Goal: Task Accomplishment & Management: Use online tool/utility

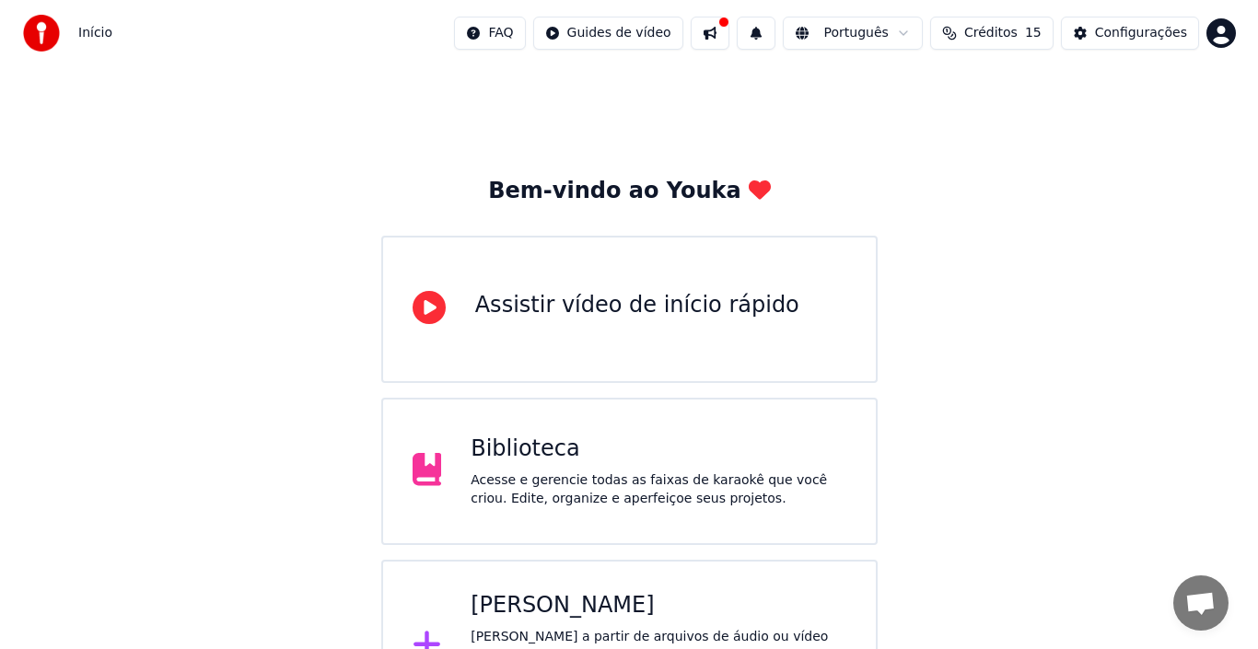
scroll to position [65, 0]
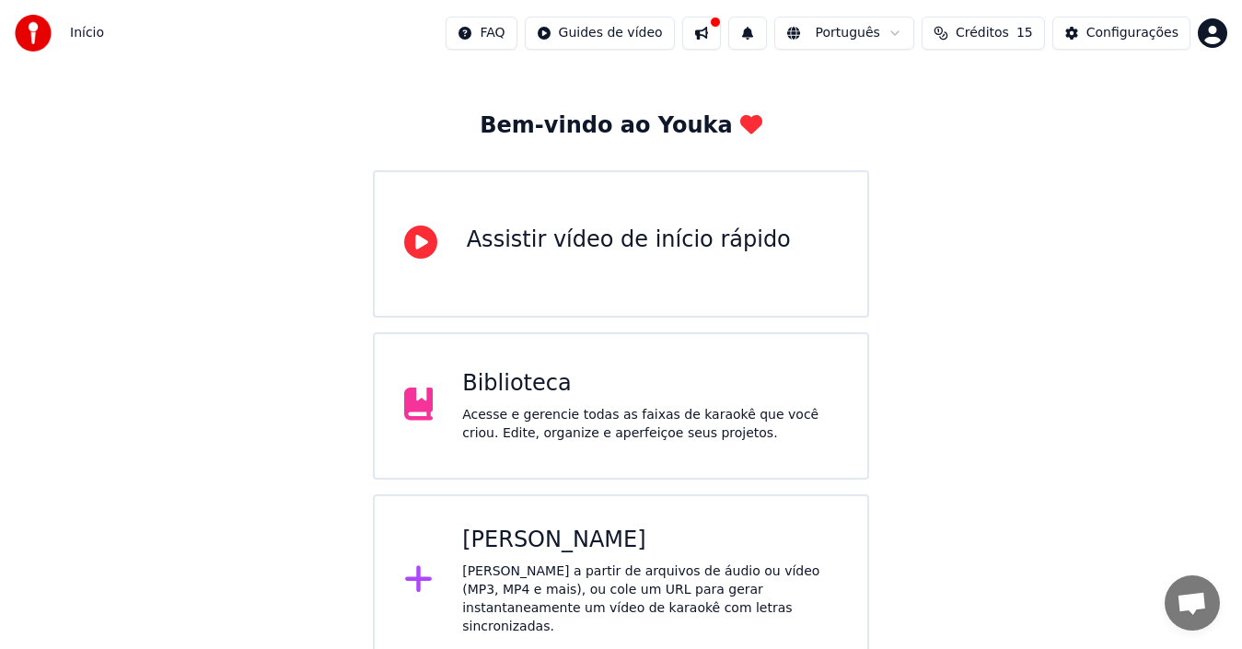
click at [419, 572] on icon at bounding box center [418, 579] width 27 height 27
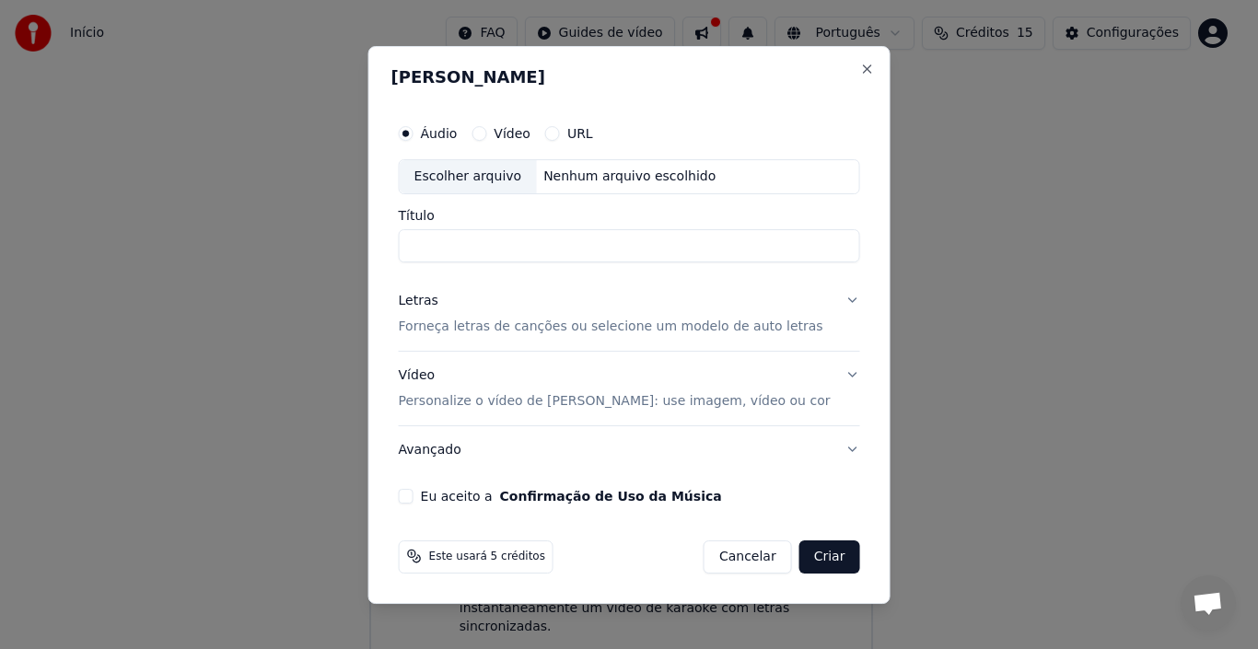
click at [520, 178] on div "Escolher arquivo" at bounding box center [468, 176] width 137 height 33
type input "**********"
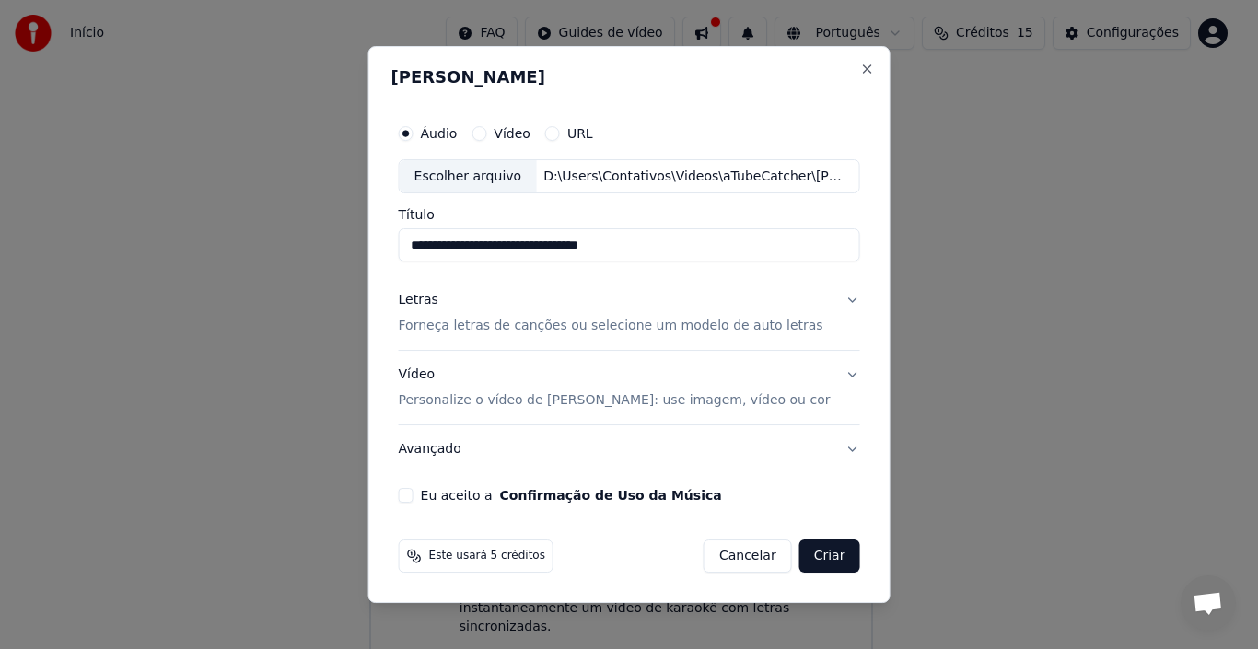
click at [835, 300] on button "Letras Forneça letras de canções ou selecione um modelo de auto letras" at bounding box center [629, 314] width 461 height 74
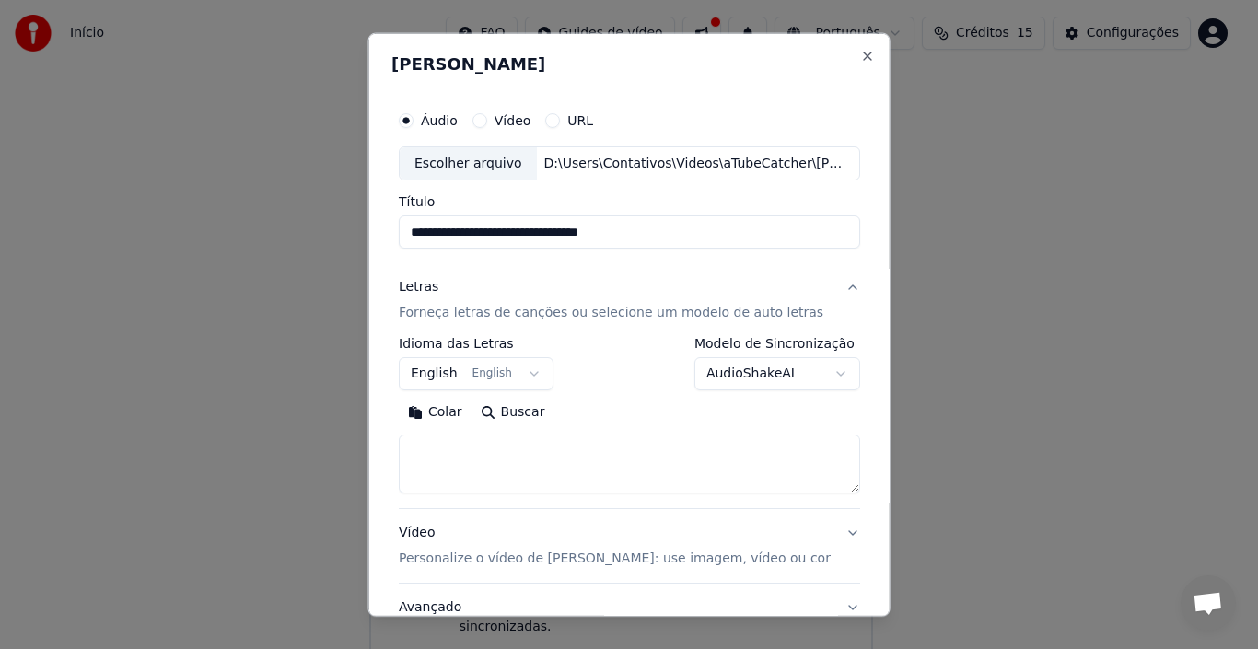
click at [487, 449] on textarea at bounding box center [629, 464] width 461 height 59
click at [453, 408] on button "Colar" at bounding box center [435, 412] width 73 height 29
drag, startPoint x: 495, startPoint y: 468, endPoint x: 413, endPoint y: 442, distance: 86.8
click at [413, 442] on textarea at bounding box center [618, 464] width 438 height 59
click at [415, 480] on textarea at bounding box center [618, 464] width 438 height 59
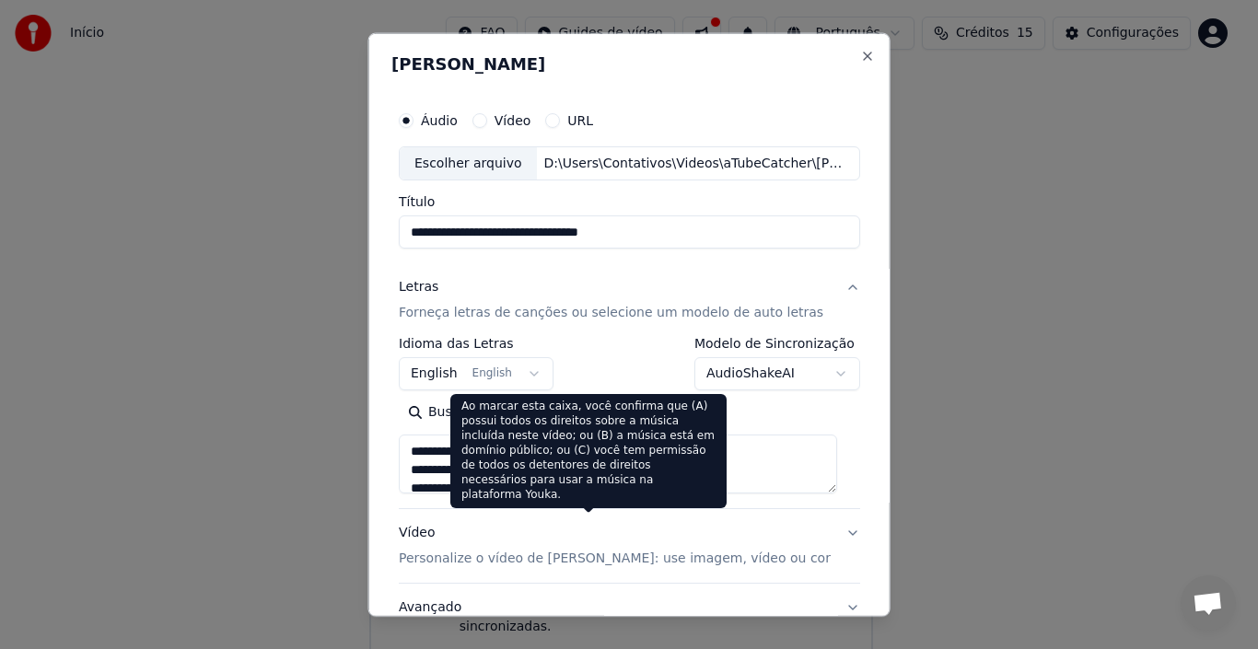
scroll to position [145, 0]
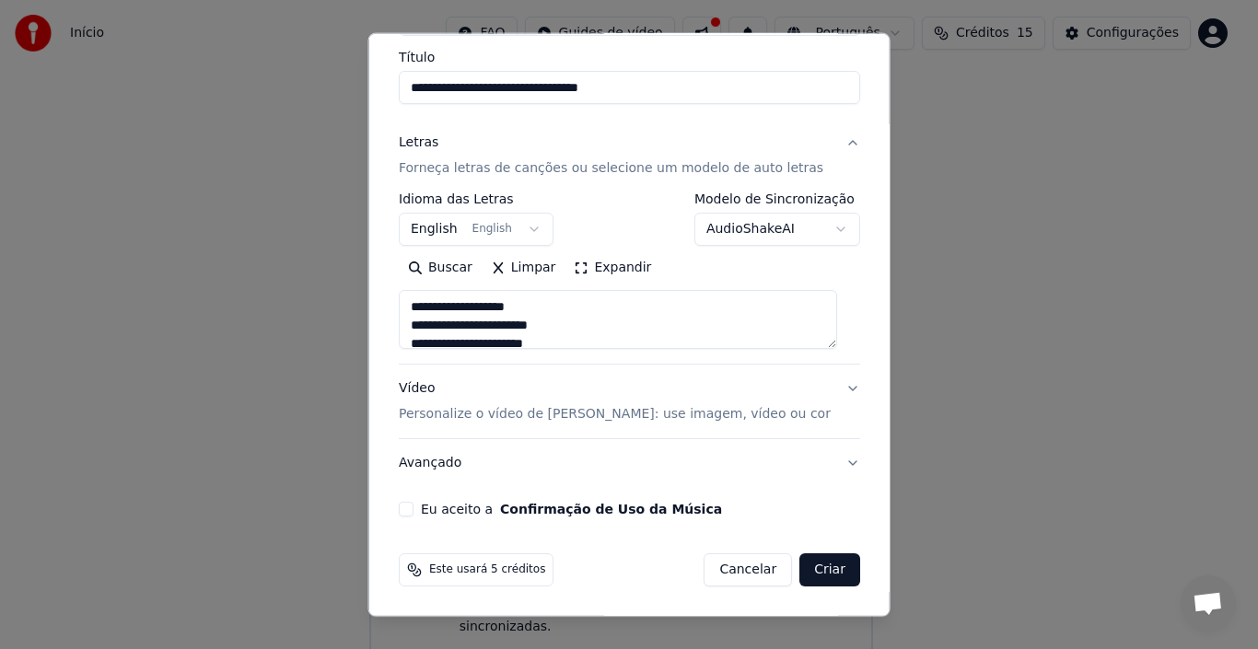
type textarea "**********"
click at [825, 389] on button "Vídeo Personalize o vídeo de karaokê: use imagem, vídeo ou cor" at bounding box center [629, 402] width 461 height 74
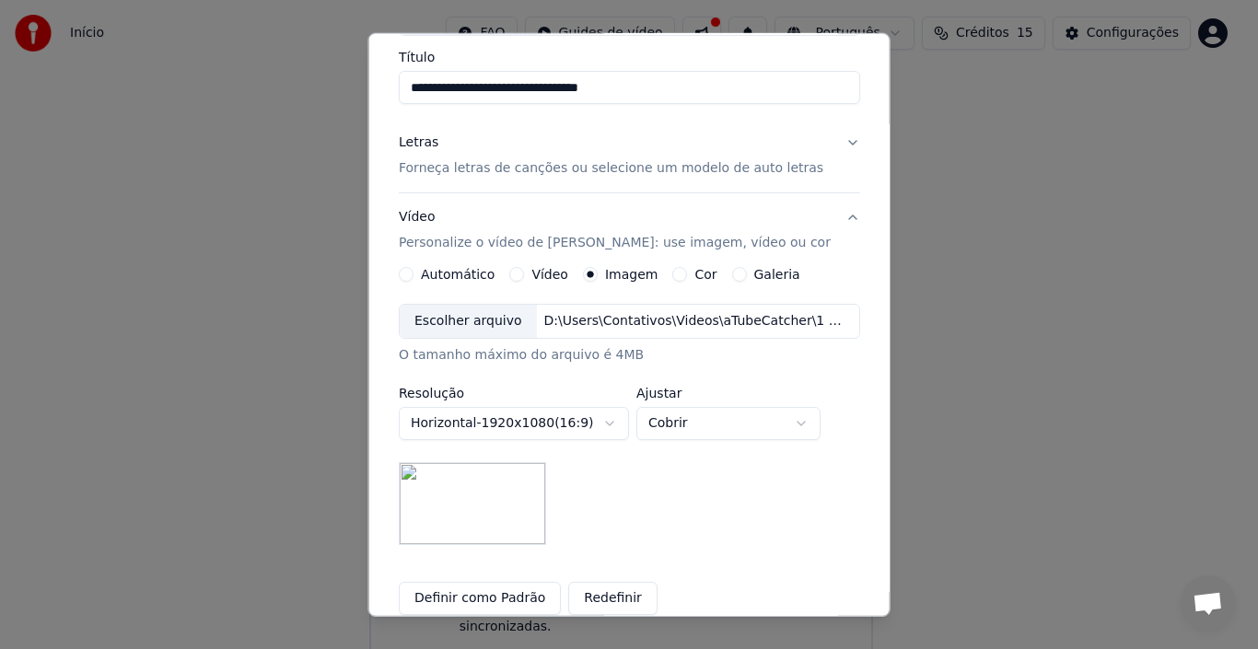
scroll to position [329, 0]
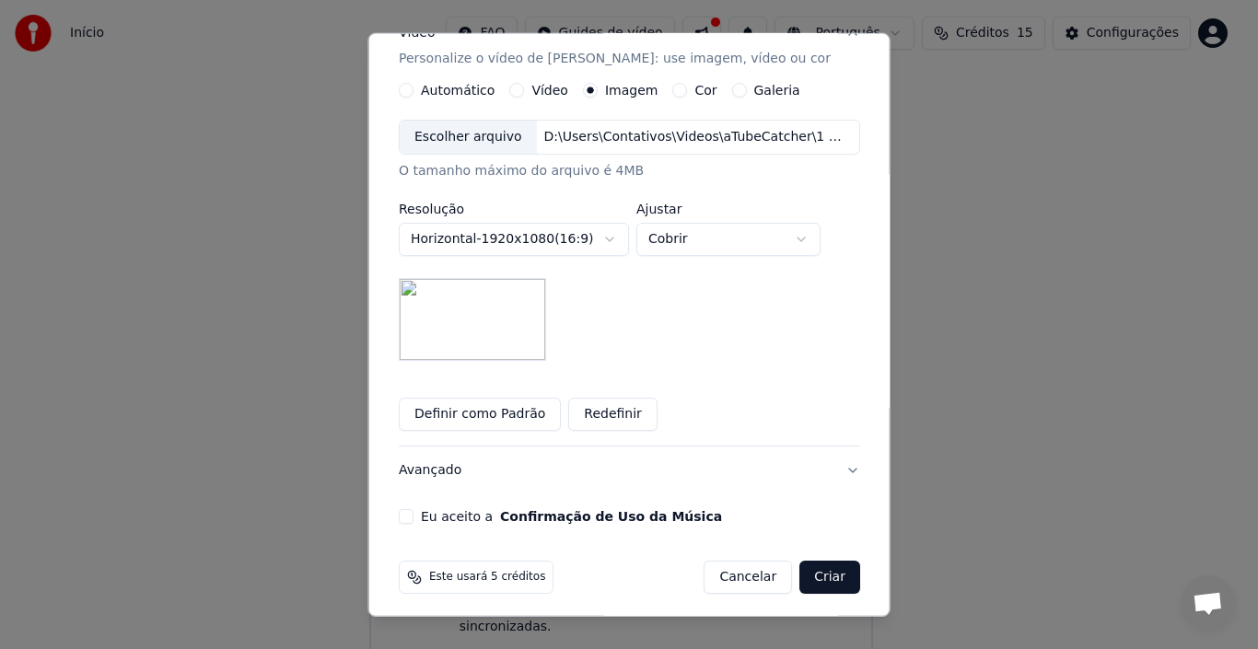
click at [469, 417] on button "Definir como Padrão" at bounding box center [480, 414] width 162 height 33
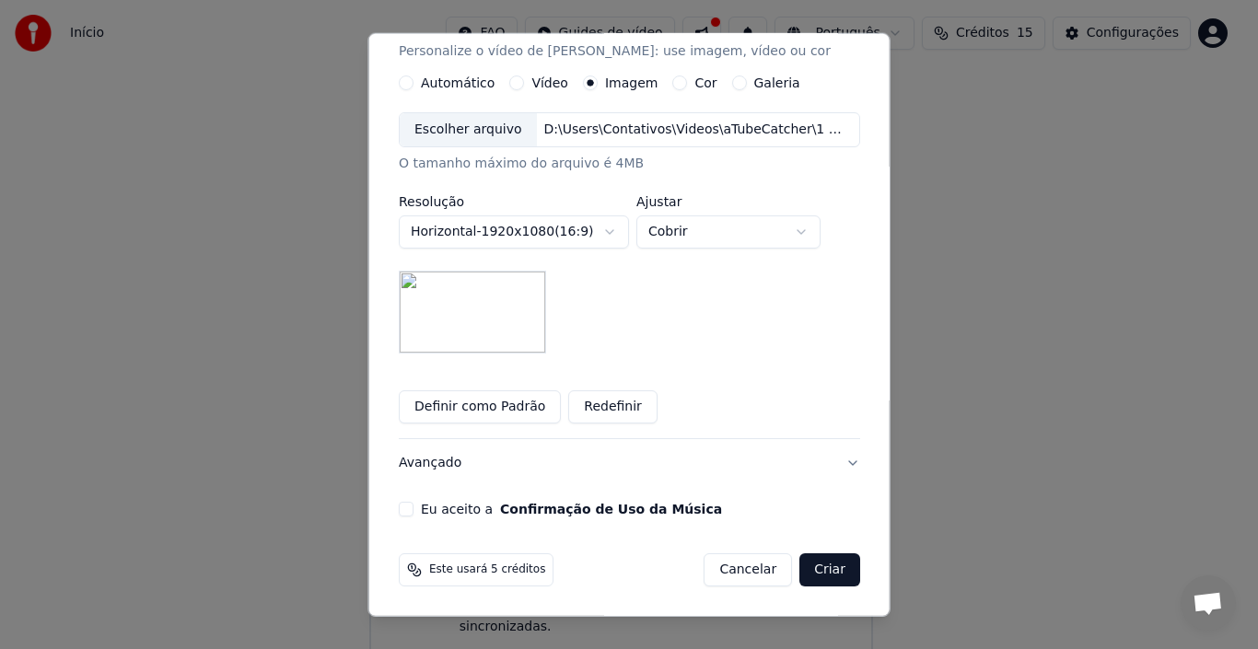
click at [413, 503] on button "Eu aceito a Confirmação de Uso da Música" at bounding box center [406, 509] width 15 height 15
click at [807, 568] on button "Criar" at bounding box center [829, 569] width 61 height 33
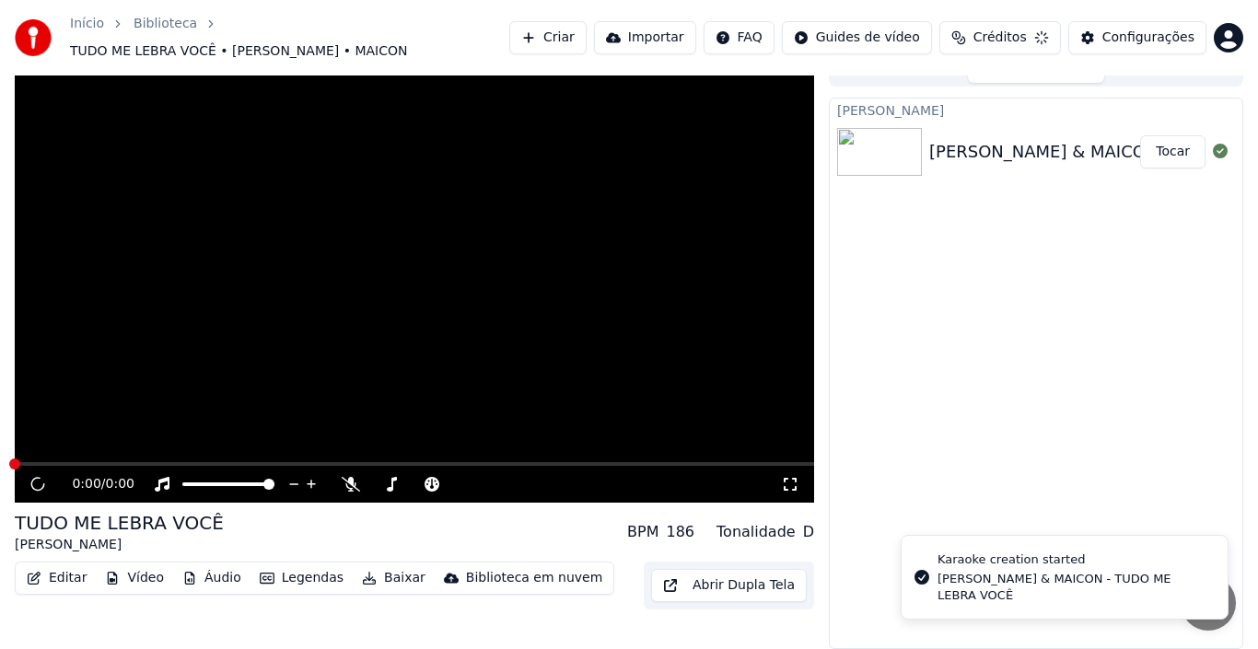
scroll to position [13, 0]
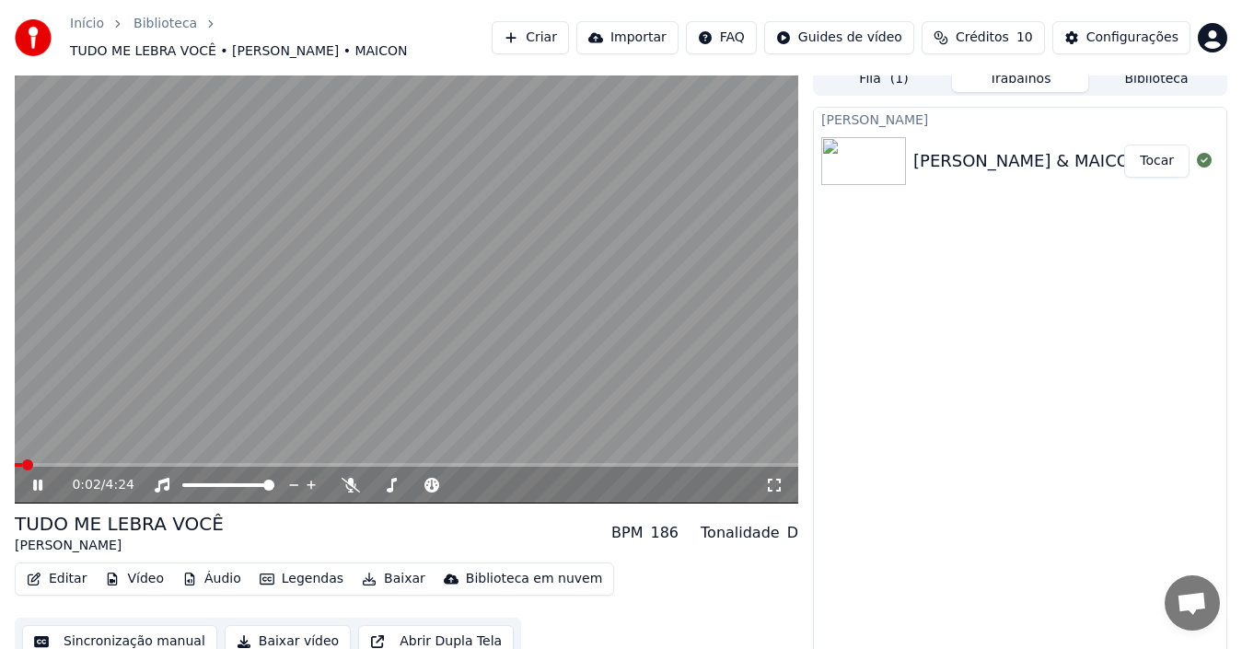
click at [569, 34] on button "Criar" at bounding box center [530, 37] width 77 height 33
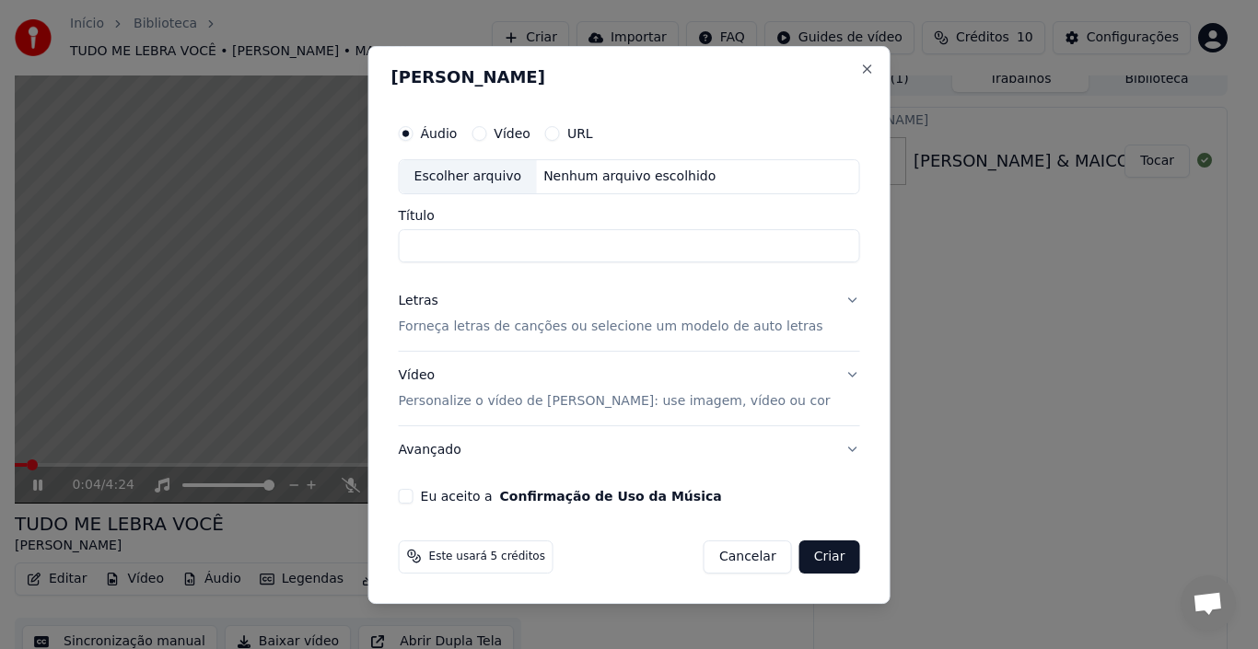
click at [478, 175] on div "Escolher arquivo" at bounding box center [468, 176] width 137 height 33
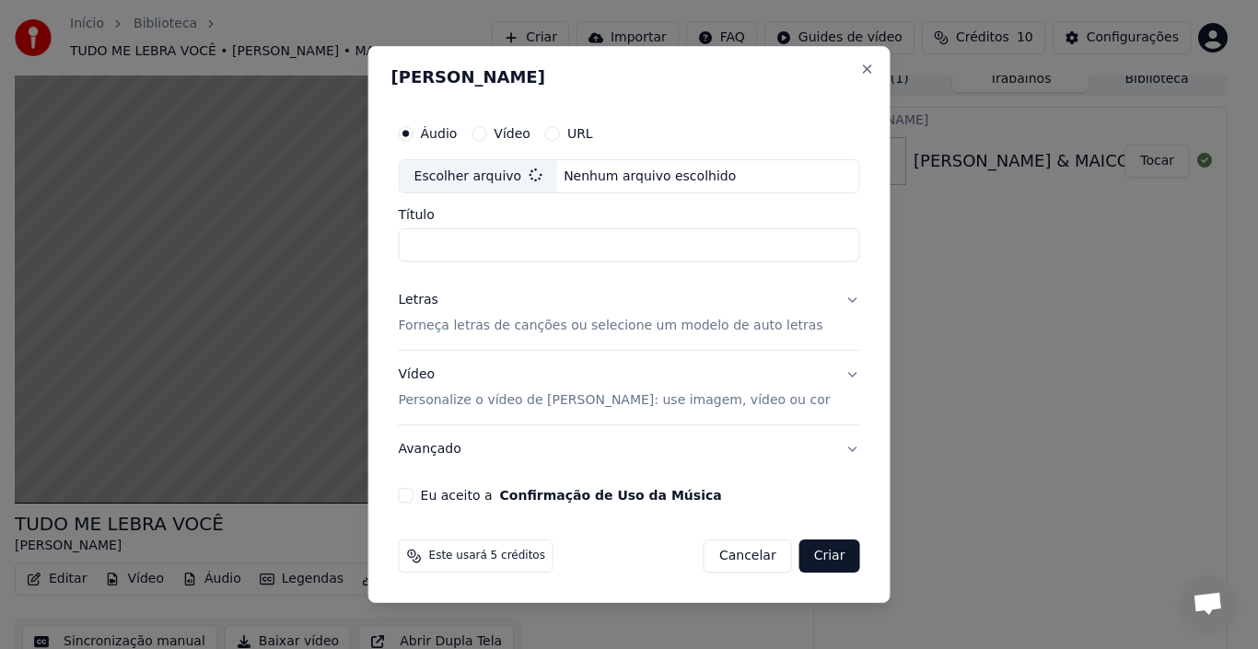
type input "**********"
click at [839, 298] on button "Letras Forneça letras de canções ou selecione um modelo de auto letras" at bounding box center [629, 314] width 461 height 74
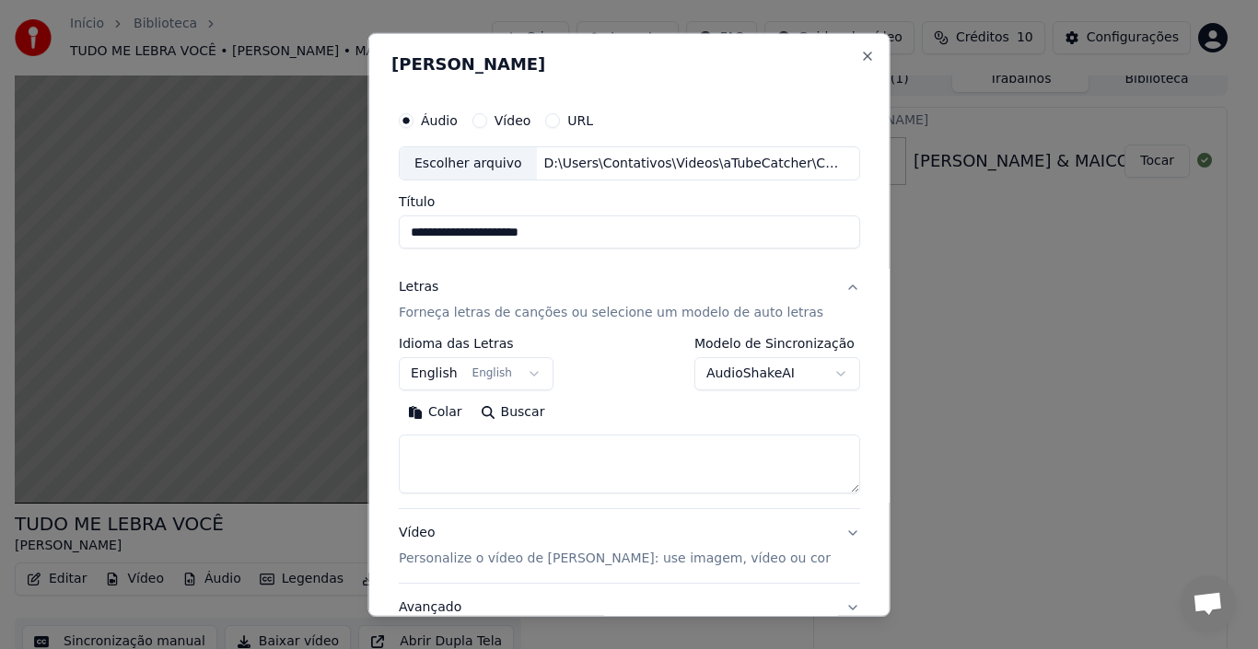
click at [512, 410] on button "Buscar" at bounding box center [512, 412] width 83 height 29
type textarea "**********"
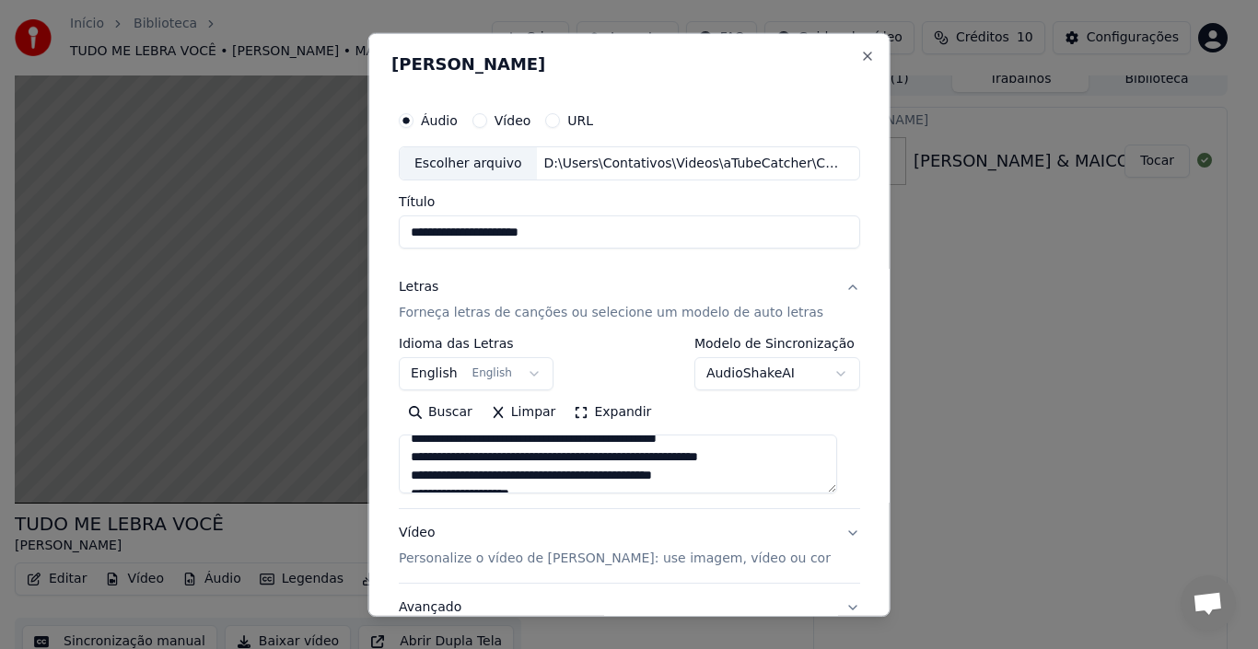
scroll to position [271, 0]
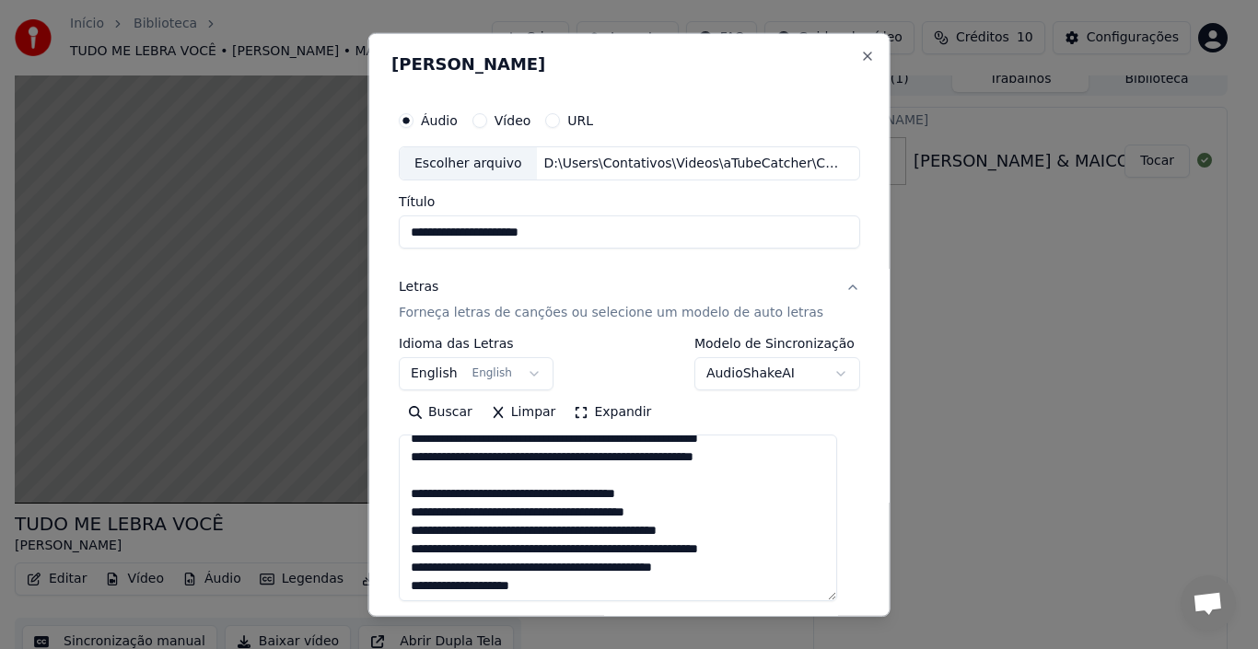
drag, startPoint x: 838, startPoint y: 490, endPoint x: 800, endPoint y: 576, distance: 94.4
click at [819, 594] on textarea at bounding box center [618, 518] width 438 height 167
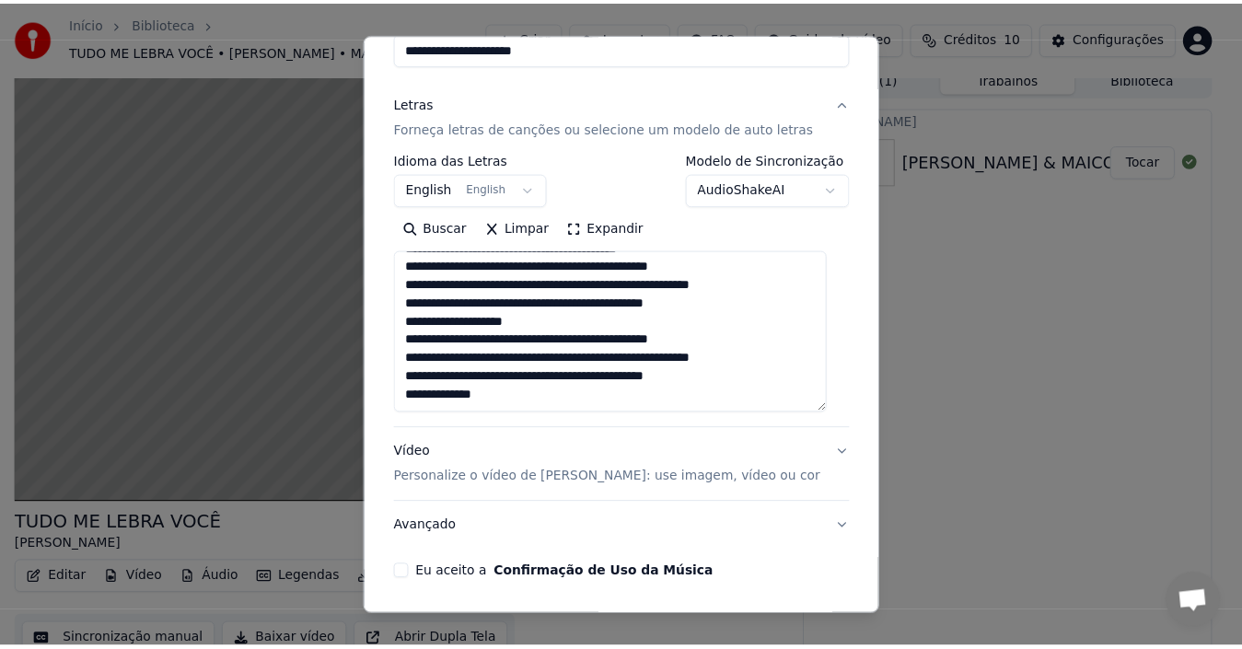
scroll to position [249, 0]
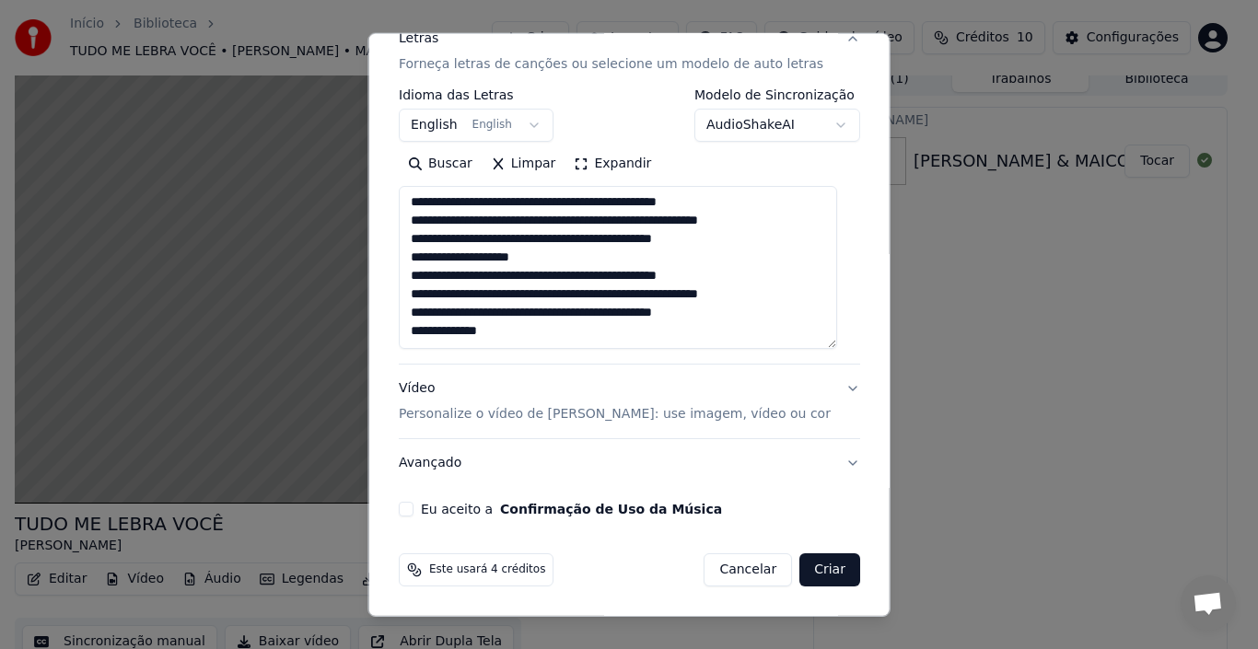
click at [411, 504] on button "Eu aceito a Confirmação de Uso da Música" at bounding box center [406, 509] width 15 height 15
click at [817, 567] on button "Criar" at bounding box center [829, 569] width 61 height 33
select select "**"
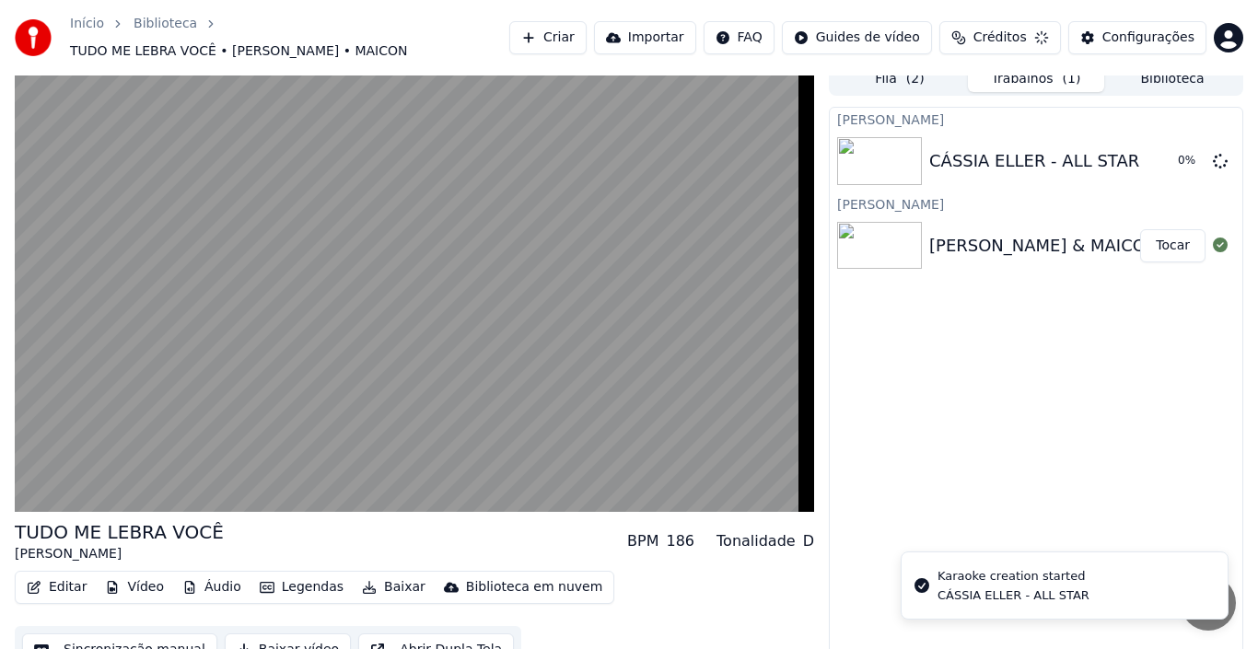
scroll to position [0, 0]
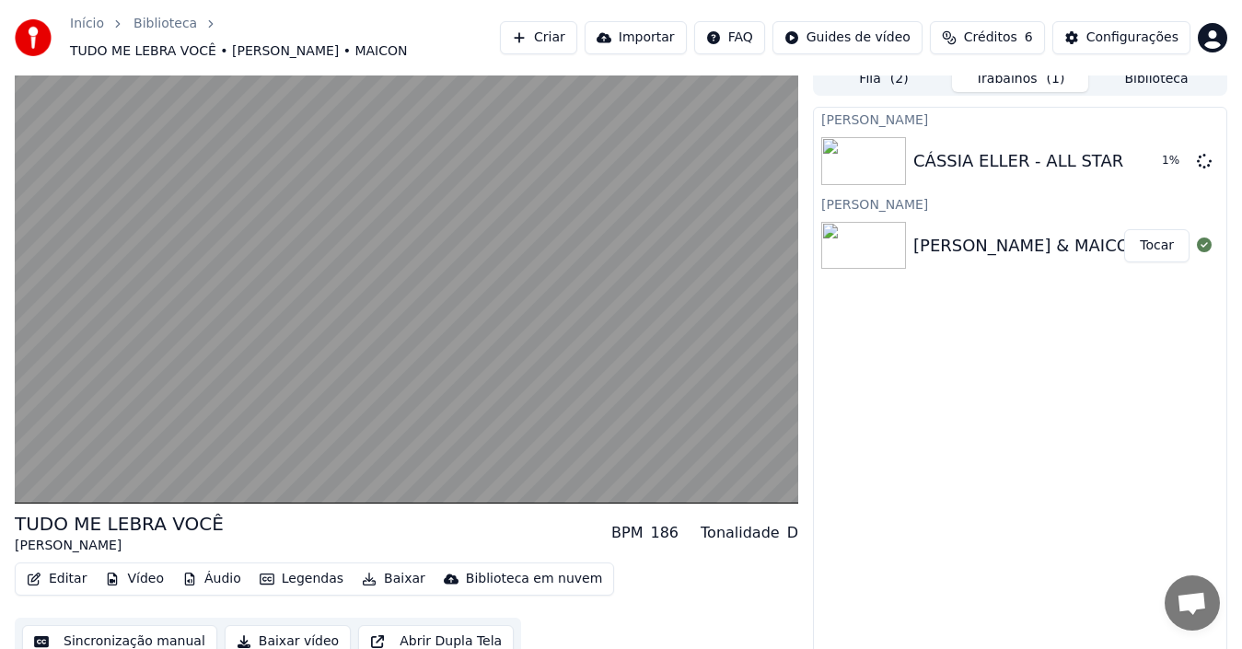
click at [576, 30] on button "Criar" at bounding box center [538, 37] width 77 height 33
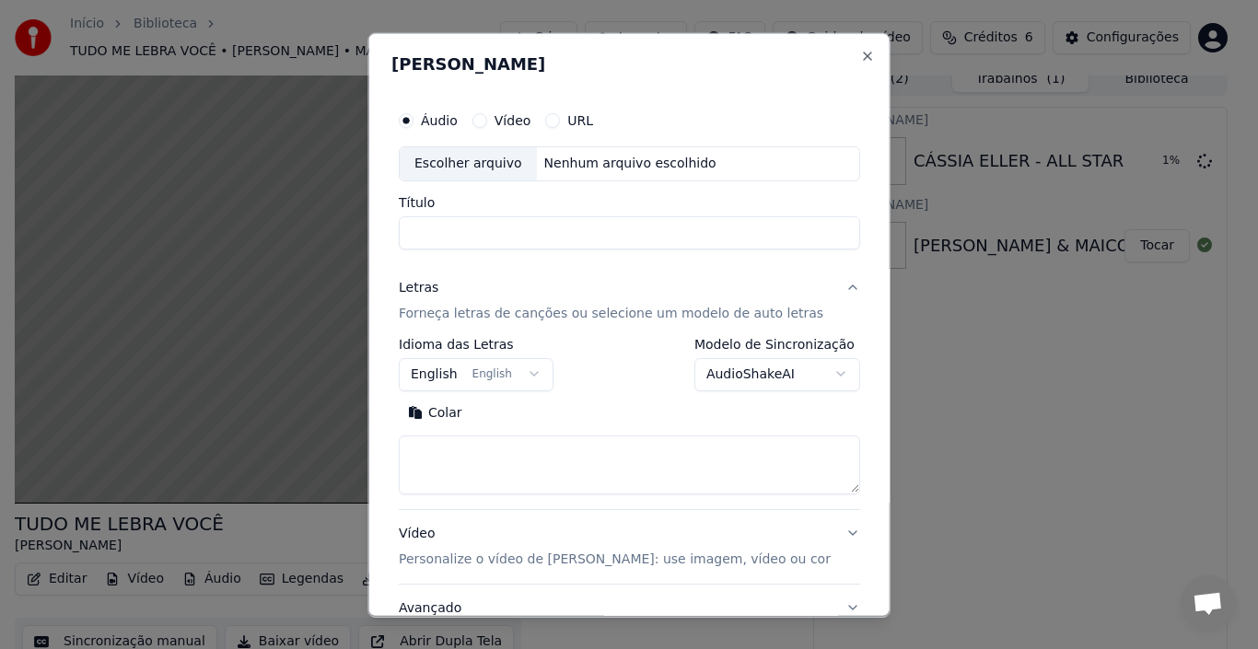
click at [467, 161] on div "Escolher arquivo" at bounding box center [468, 162] width 137 height 33
type input "**********"
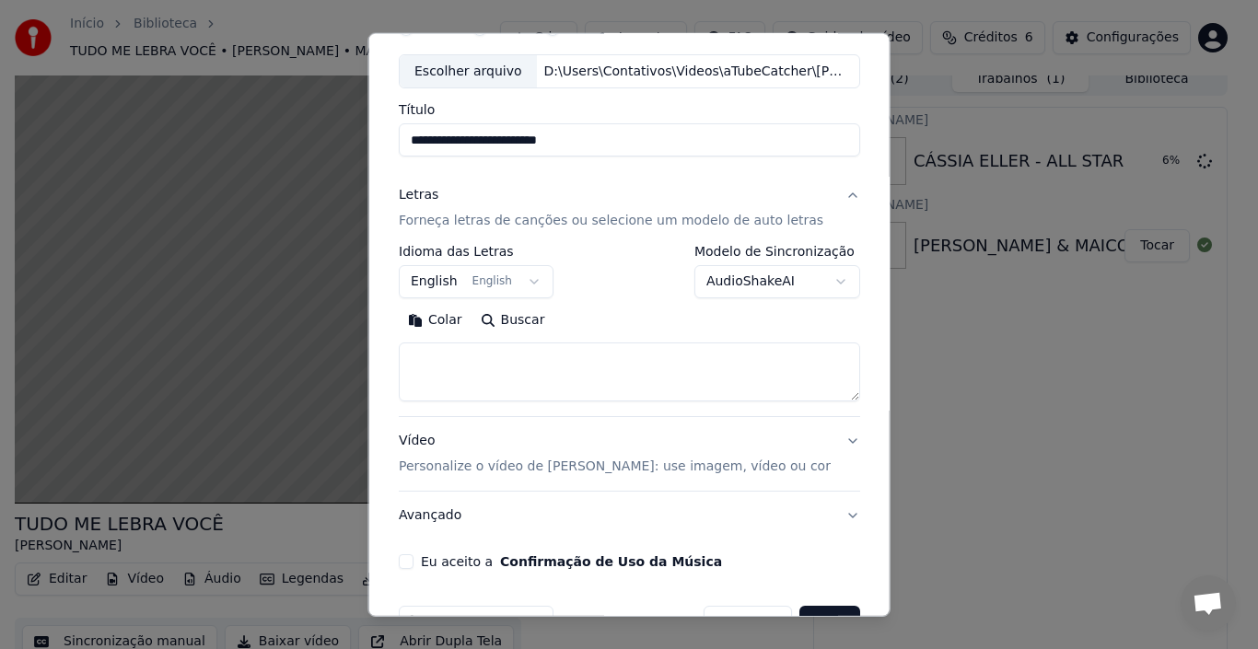
click at [506, 324] on button "Buscar" at bounding box center [512, 320] width 83 height 29
type textarea "**********"
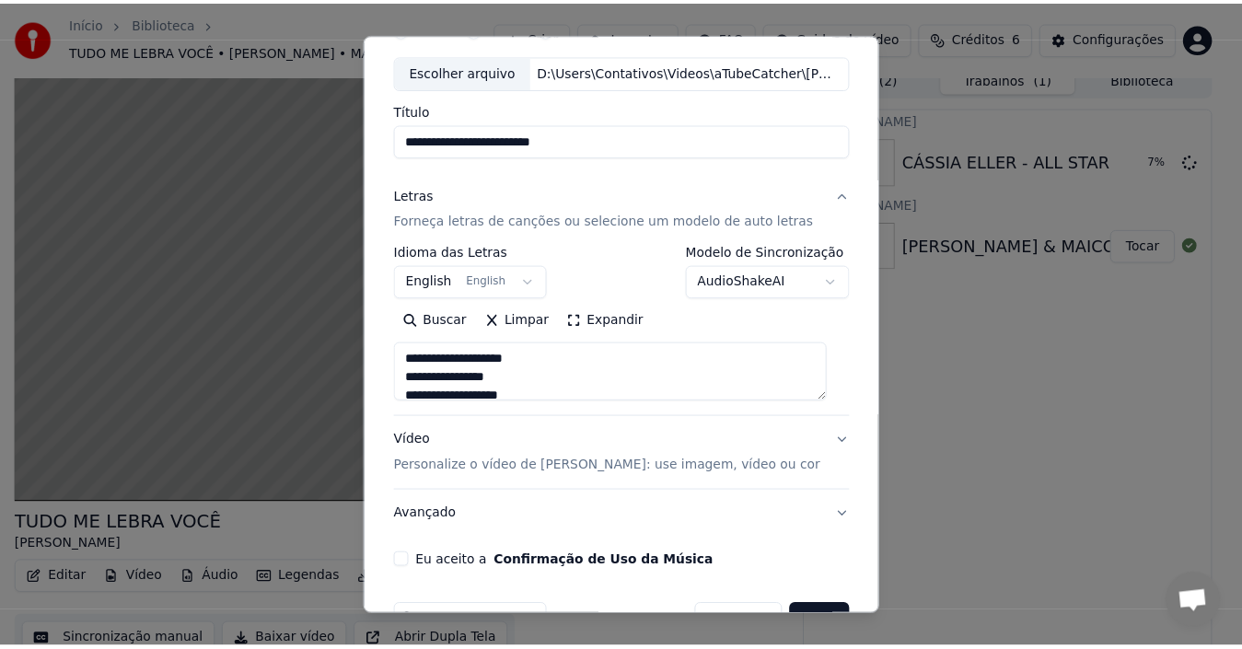
scroll to position [145, 0]
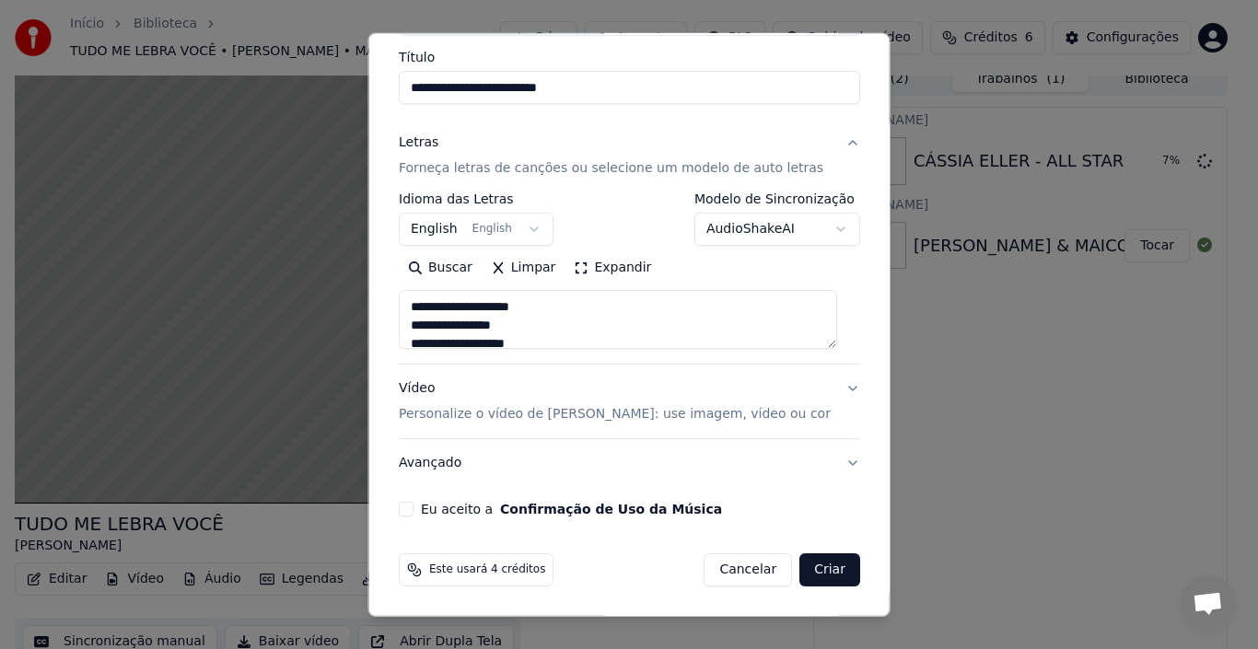
click at [413, 513] on button "Eu aceito a Confirmação de Uso da Música" at bounding box center [406, 509] width 15 height 15
click at [820, 564] on button "Criar" at bounding box center [829, 569] width 61 height 33
select select "**"
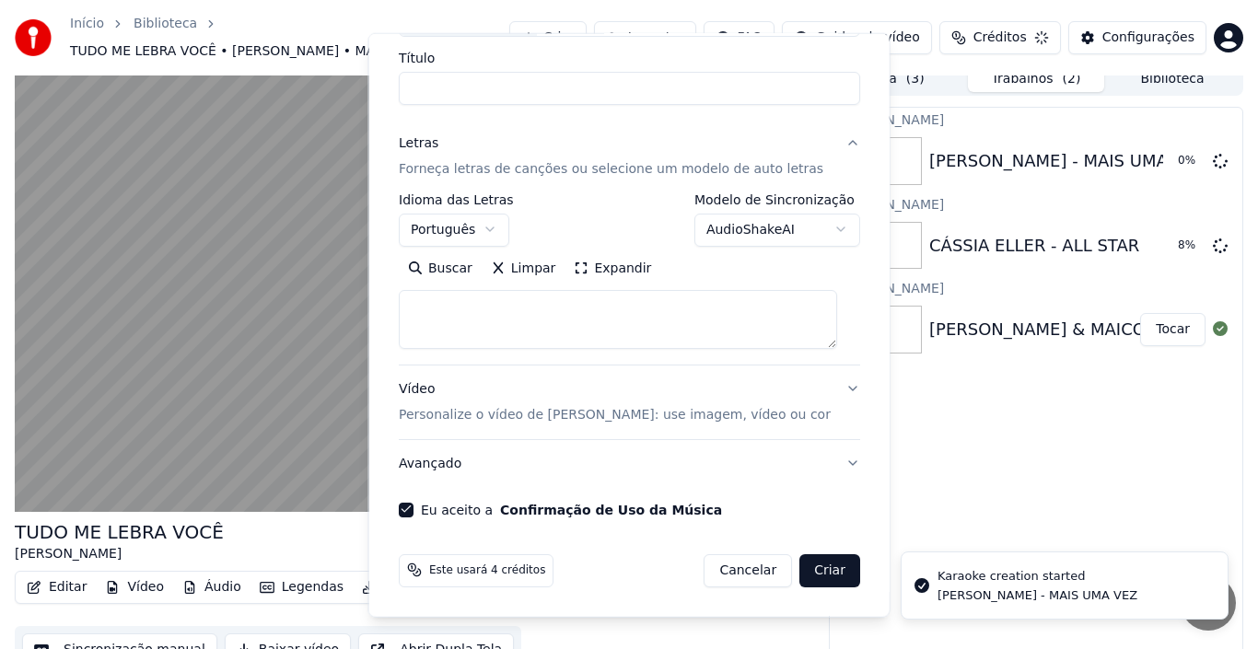
select select
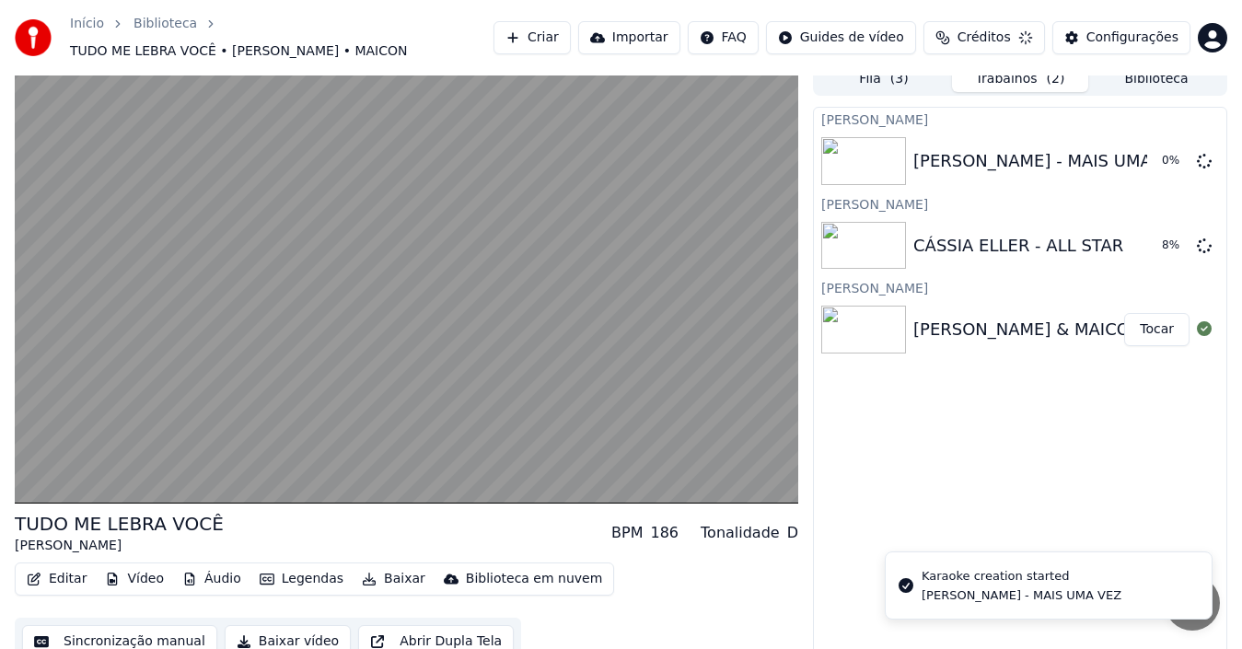
scroll to position [22, 0]
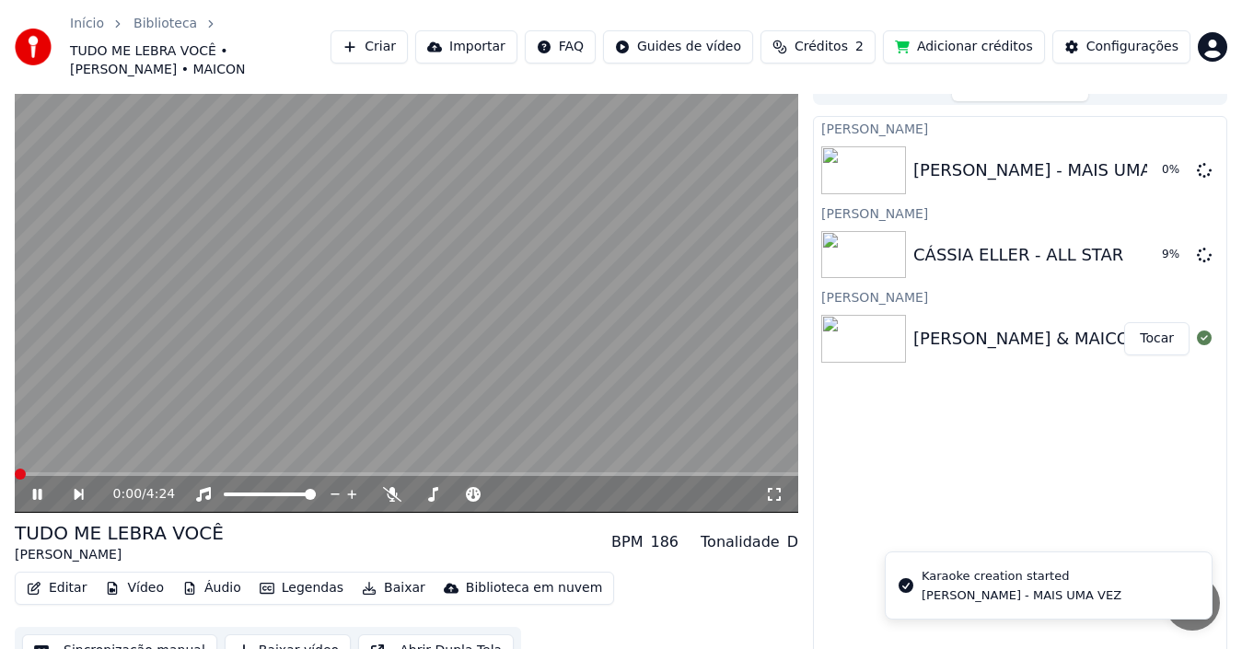
click at [15, 469] on span at bounding box center [20, 474] width 11 height 11
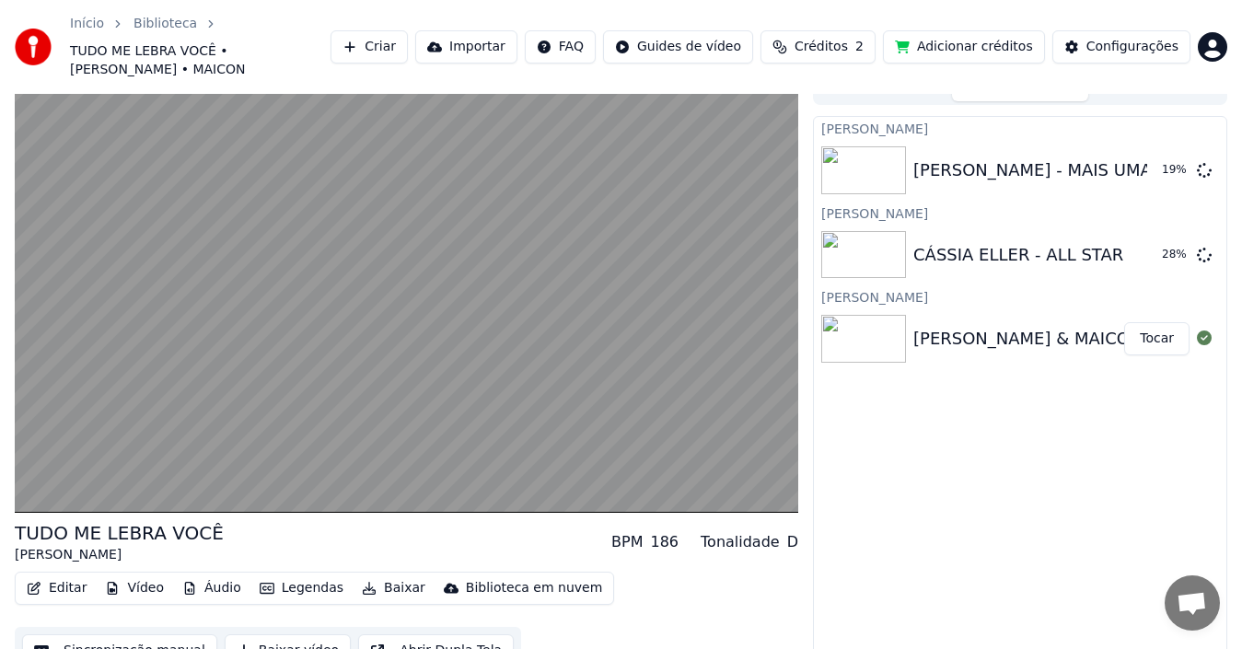
scroll to position [29, 0]
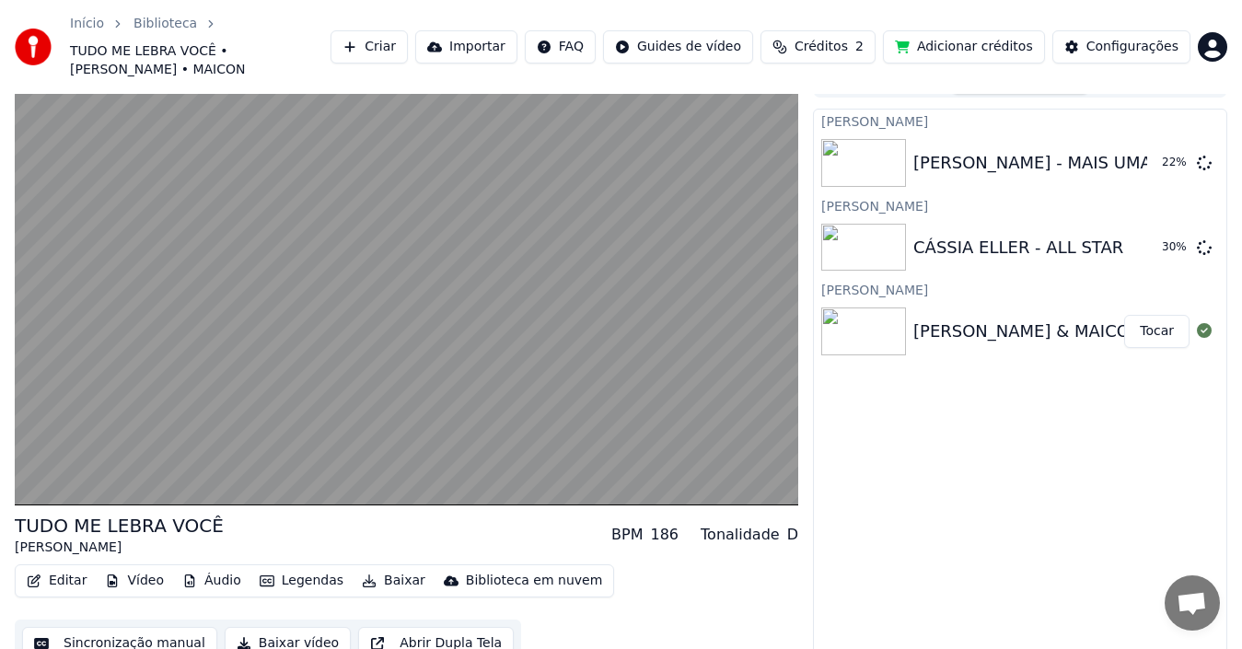
click at [299, 568] on button "Legendas" at bounding box center [301, 581] width 99 height 26
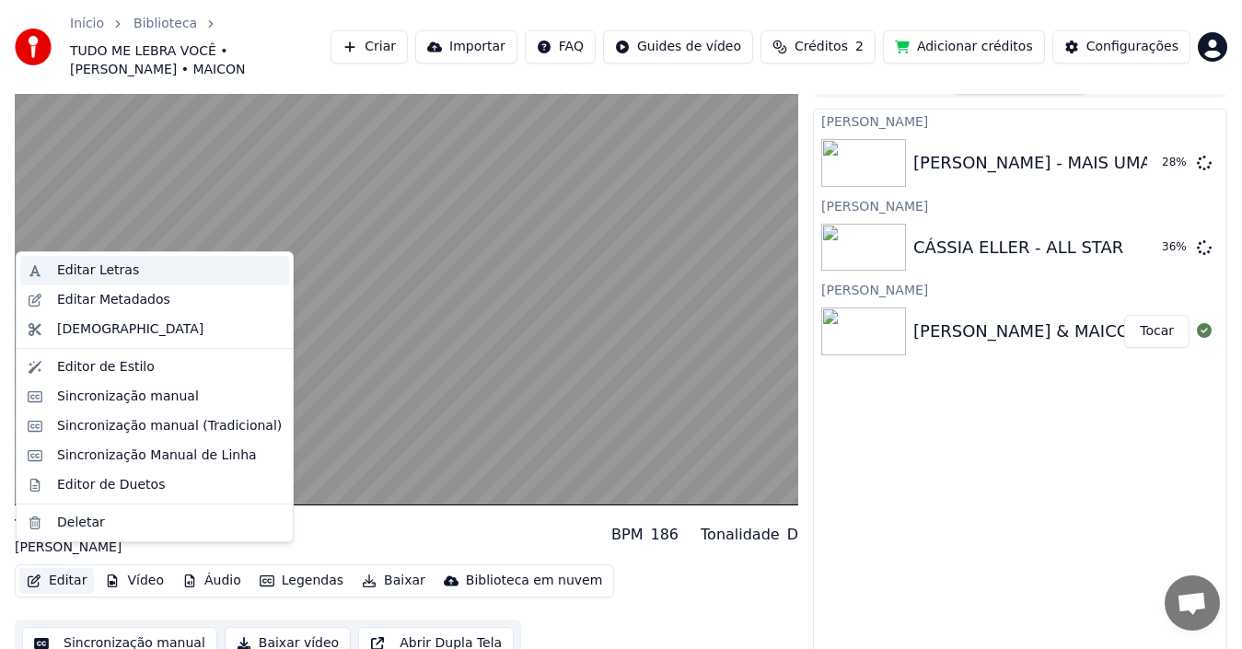
click at [57, 276] on div "Editar Letras" at bounding box center [98, 271] width 82 height 18
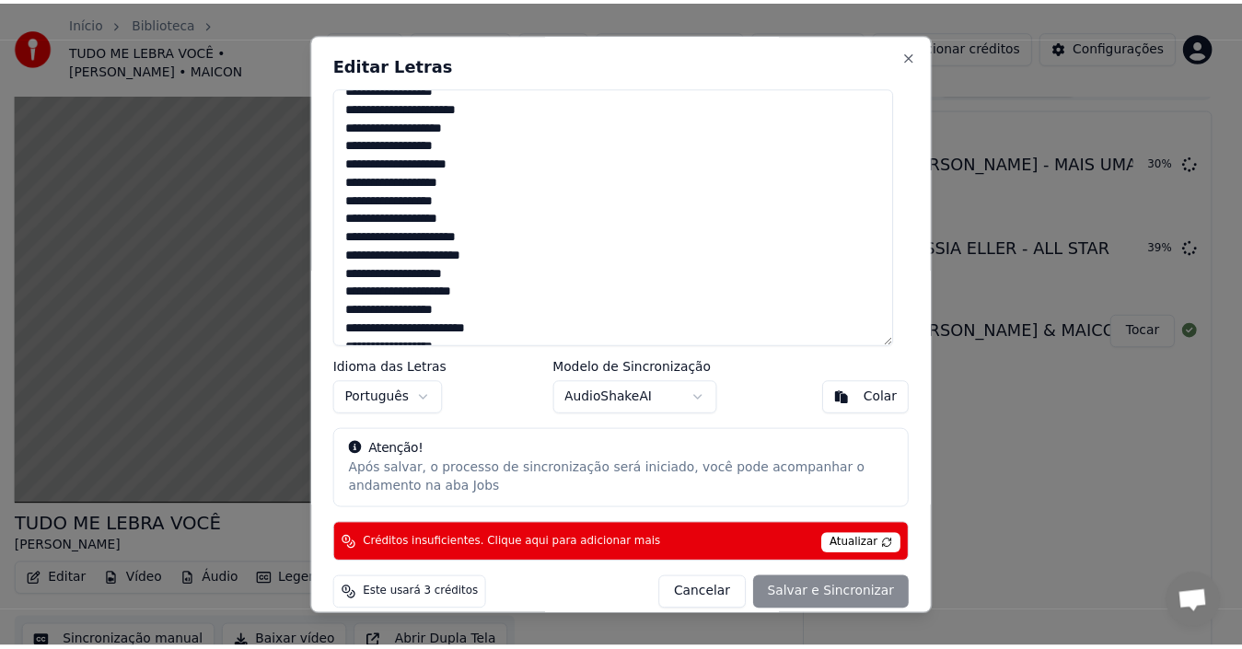
scroll to position [0, 0]
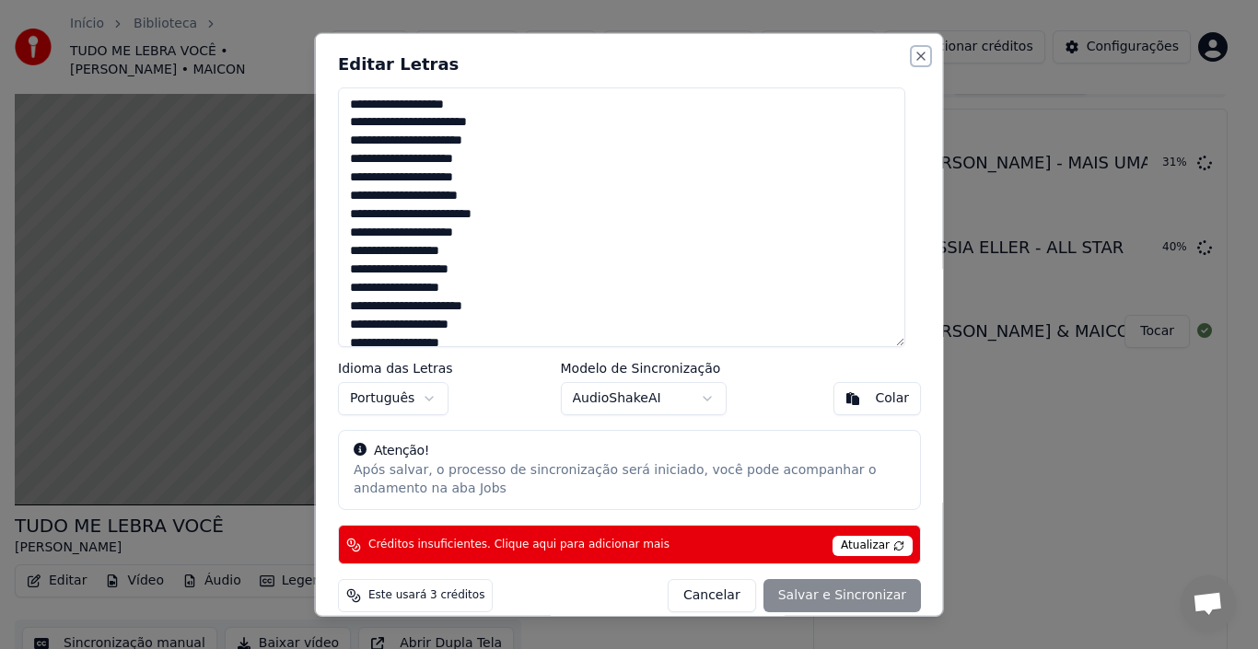
click at [913, 60] on button "Close" at bounding box center [920, 55] width 15 height 15
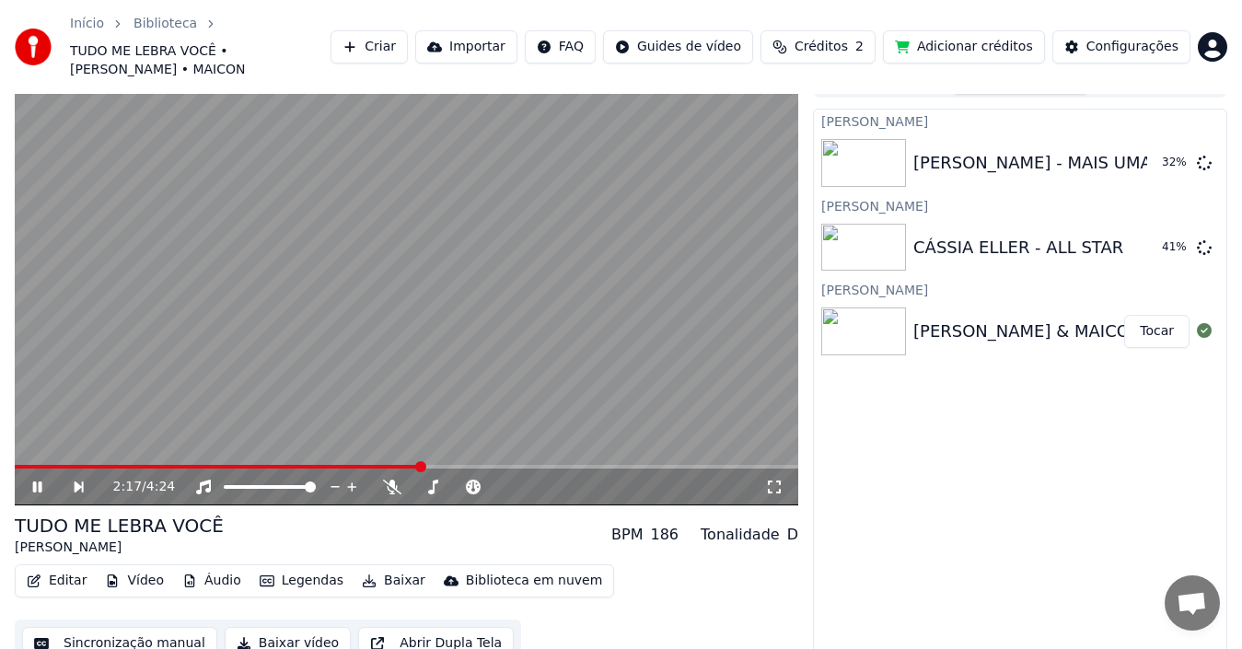
click at [37, 480] on icon at bounding box center [49, 487] width 41 height 15
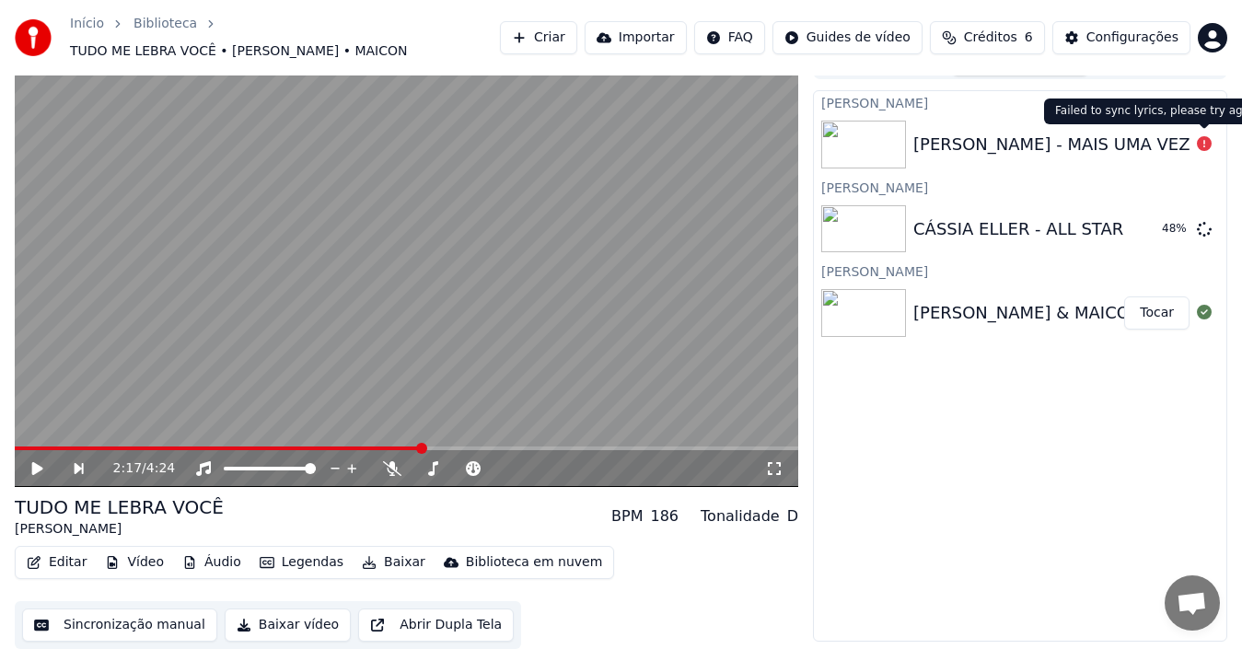
scroll to position [20, 0]
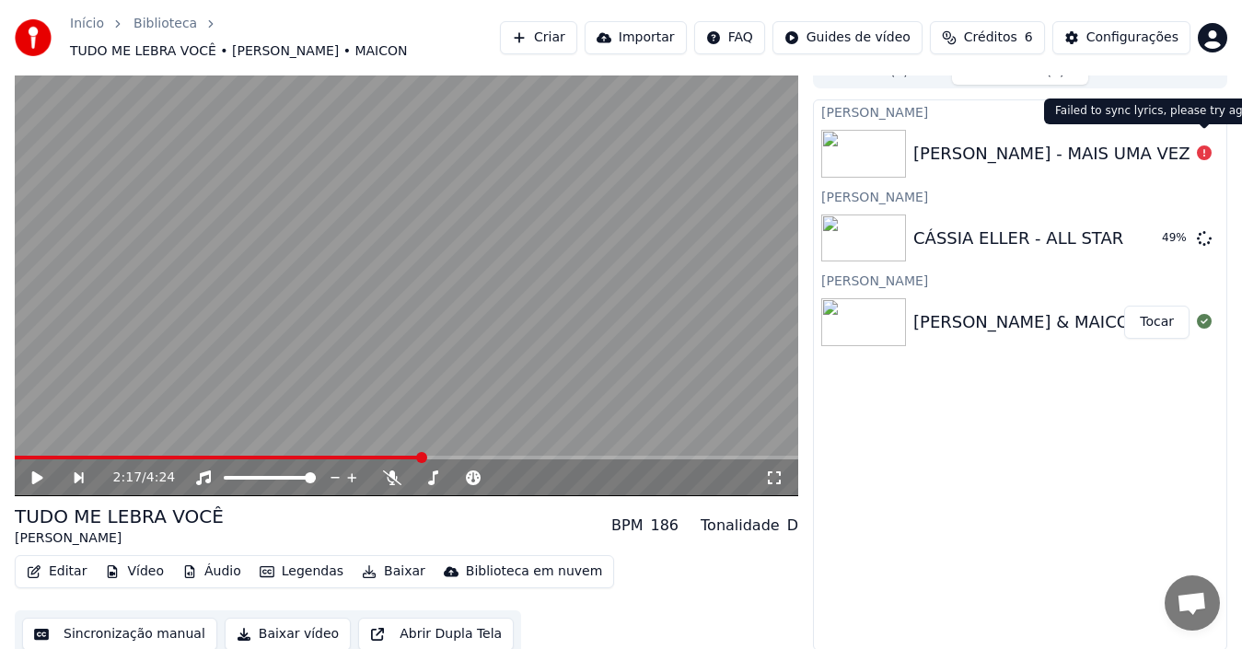
click at [1198, 147] on icon at bounding box center [1204, 152] width 15 height 15
click at [1076, 147] on div "[PERSON_NAME] - MAIS UMA VEZ" at bounding box center [1051, 154] width 277 height 26
click at [1202, 145] on icon at bounding box center [1204, 152] width 15 height 15
click at [1100, 141] on div "[PERSON_NAME] - MAIS UMA VEZ" at bounding box center [1051, 154] width 277 height 26
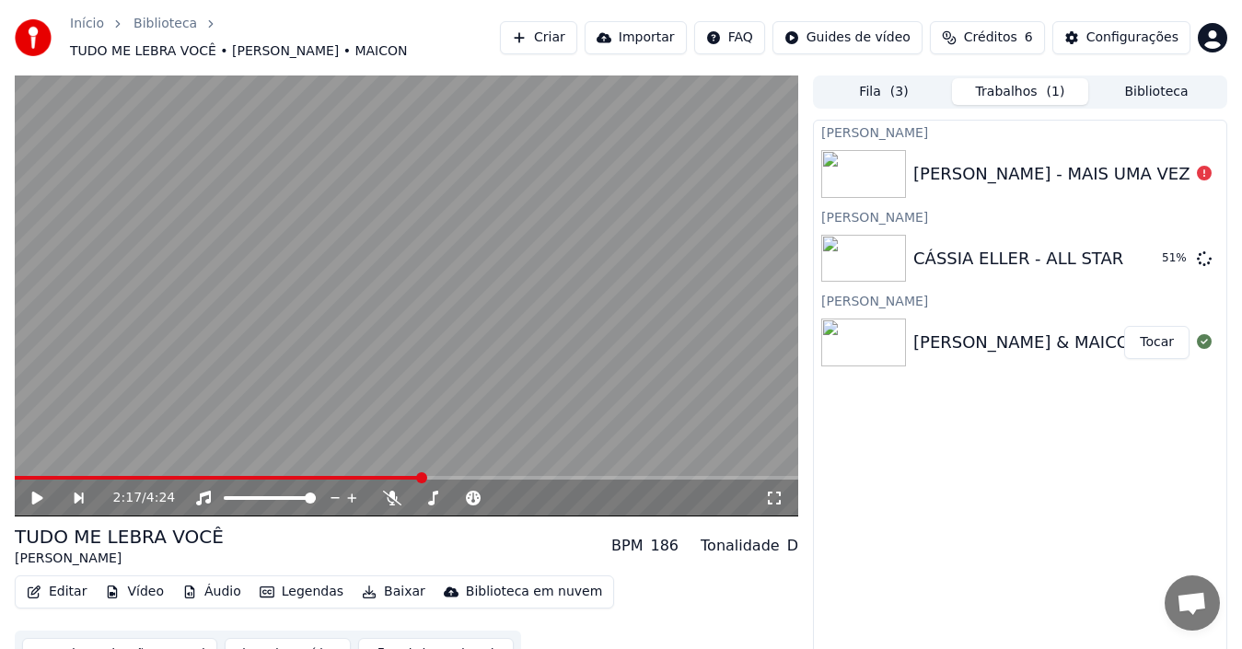
click at [945, 162] on div "[PERSON_NAME] - MAIS UMA VEZ" at bounding box center [1051, 174] width 277 height 26
click at [892, 86] on span "( 3 )" at bounding box center [899, 92] width 18 height 18
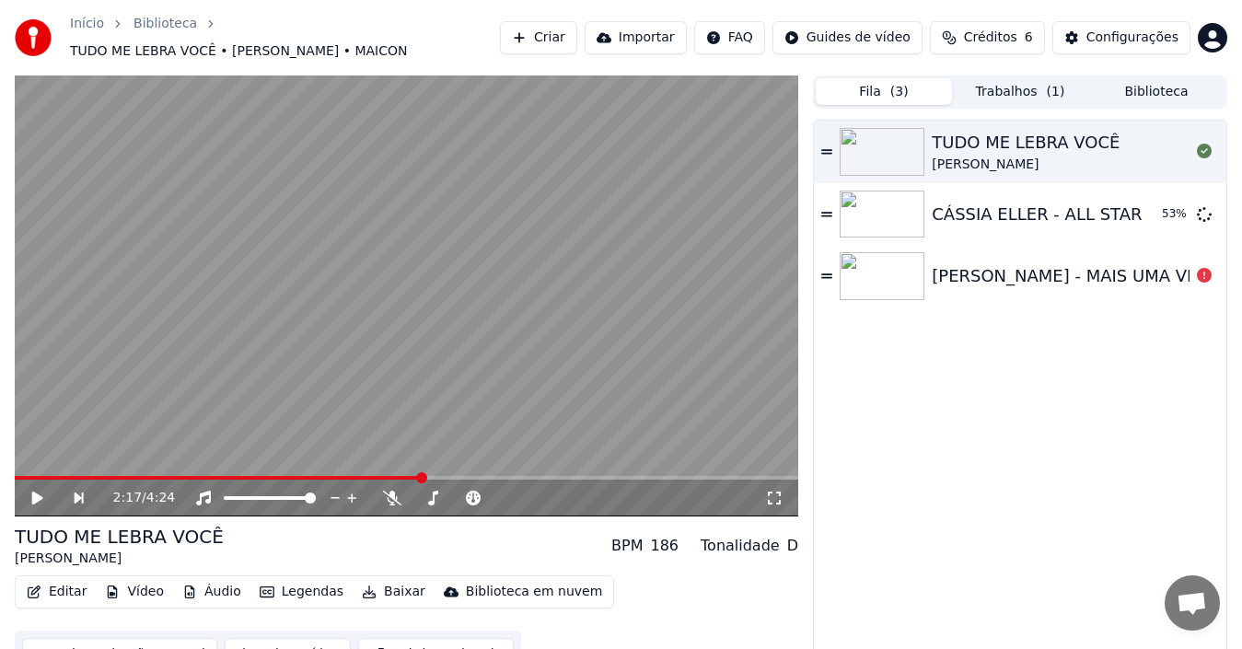
click at [974, 267] on div "[PERSON_NAME] - MAIS UMA VEZ" at bounding box center [1070, 276] width 277 height 26
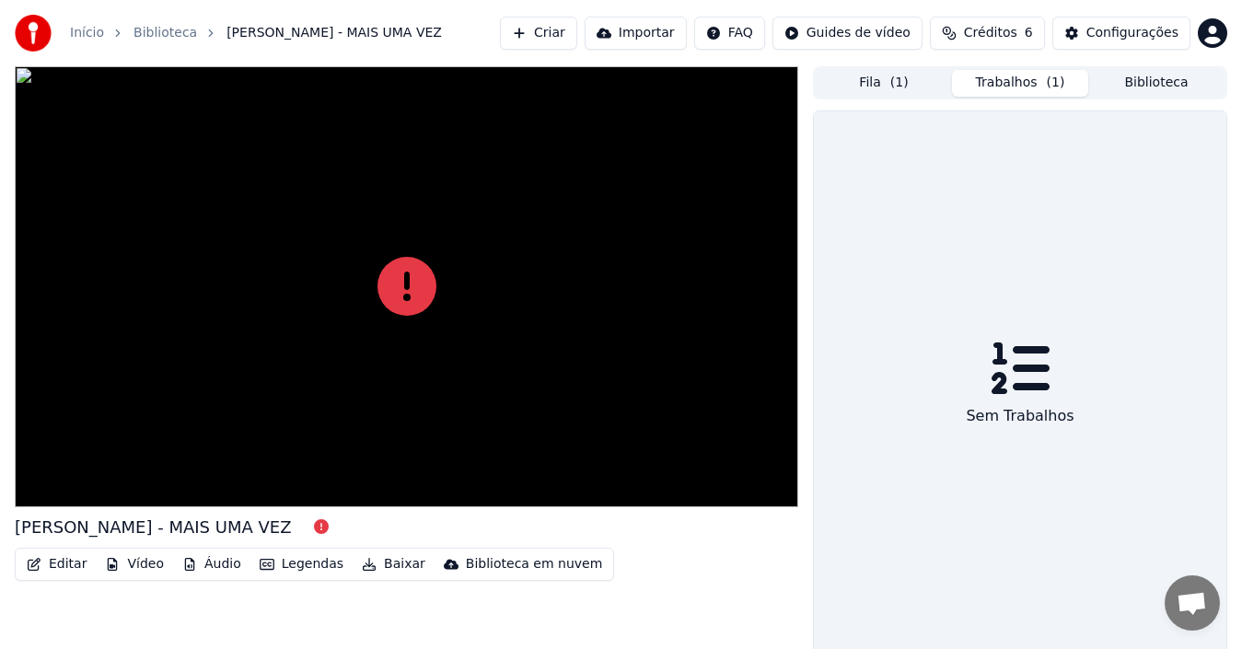
click at [1006, 91] on button "Trabalhos ( 1 )" at bounding box center [1020, 83] width 136 height 27
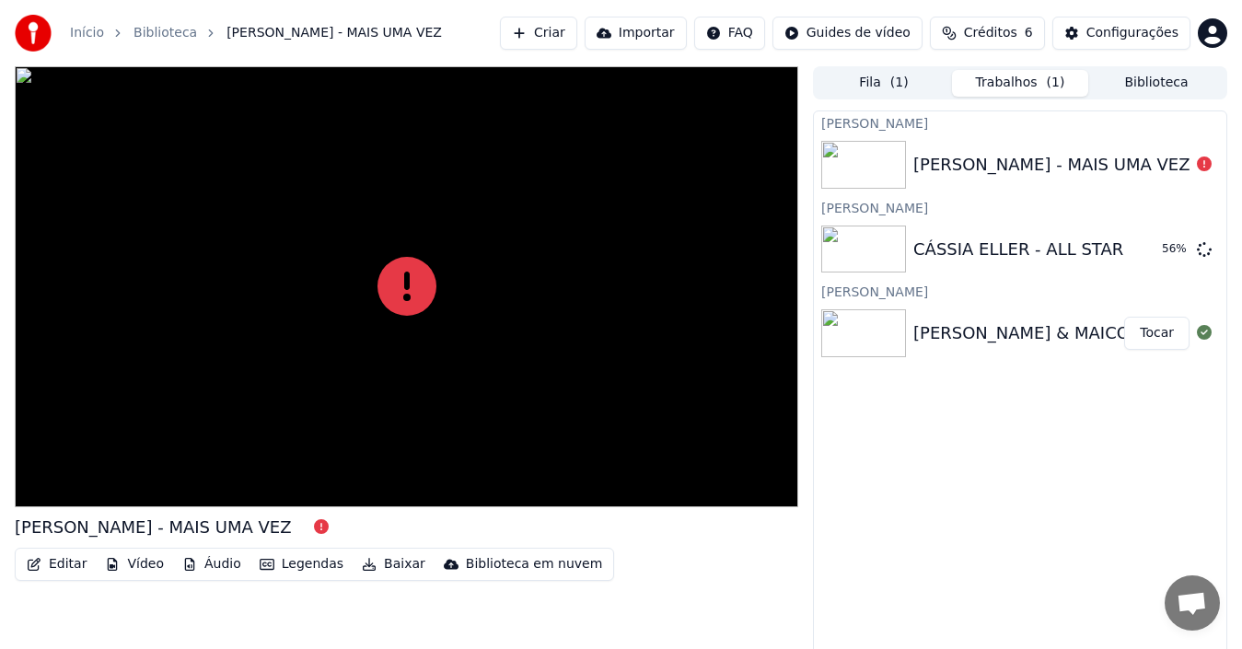
click at [887, 87] on button "Fila ( 1 )" at bounding box center [884, 83] width 136 height 27
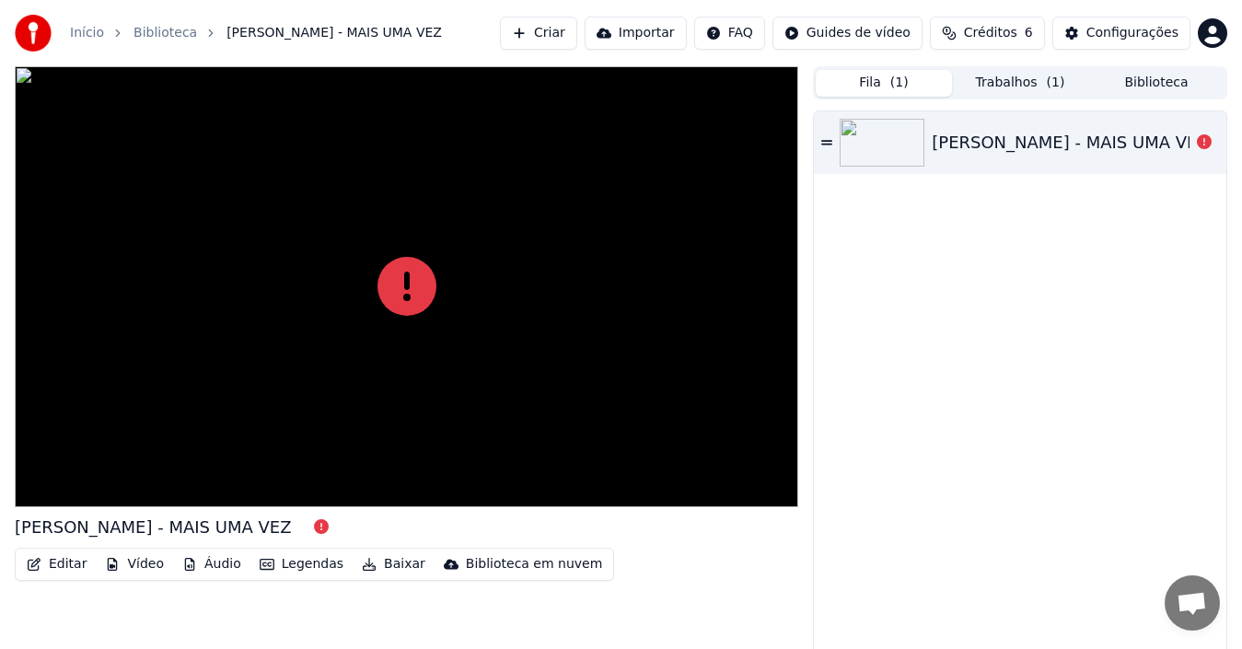
click at [827, 141] on icon at bounding box center [826, 142] width 11 height 5
click at [983, 134] on div "[PERSON_NAME] - MAIS UMA VEZ" at bounding box center [1070, 143] width 277 height 26
click at [1003, 89] on button "Trabalhos ( 1 )" at bounding box center [1020, 83] width 136 height 27
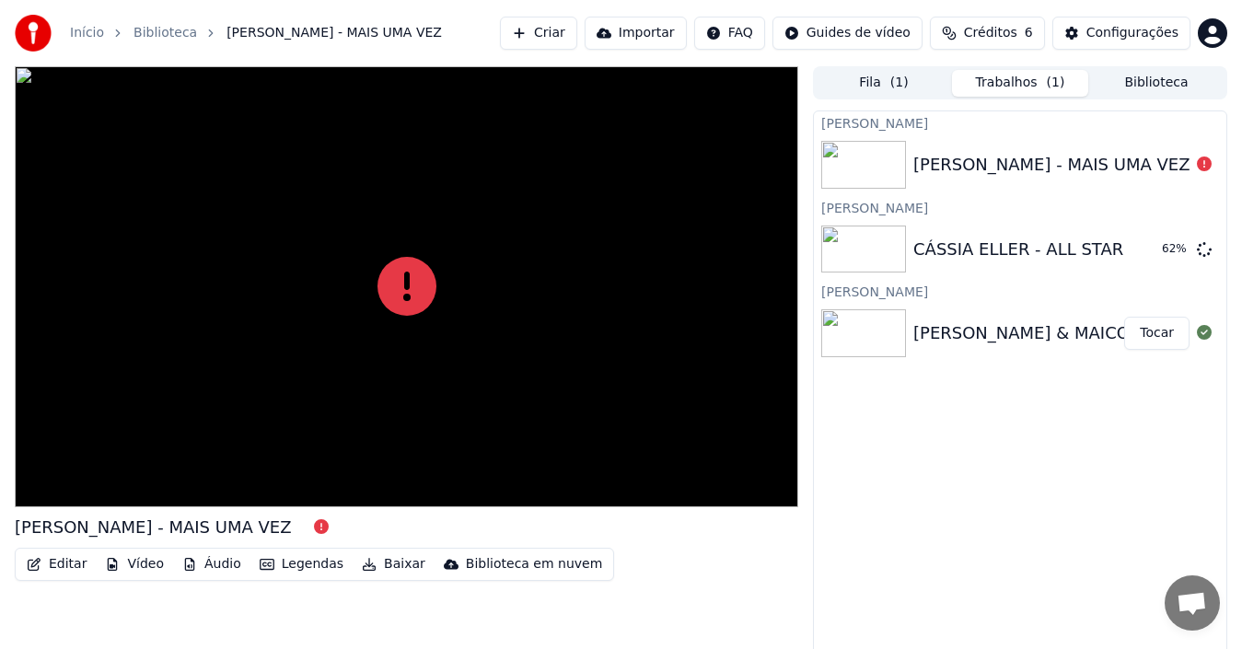
click at [110, 515] on div "[PERSON_NAME] - MAIS UMA VEZ" at bounding box center [153, 528] width 277 height 26
click at [174, 413] on div at bounding box center [407, 286] width 784 height 441
click at [564, 34] on button "Criar" at bounding box center [538, 33] width 77 height 33
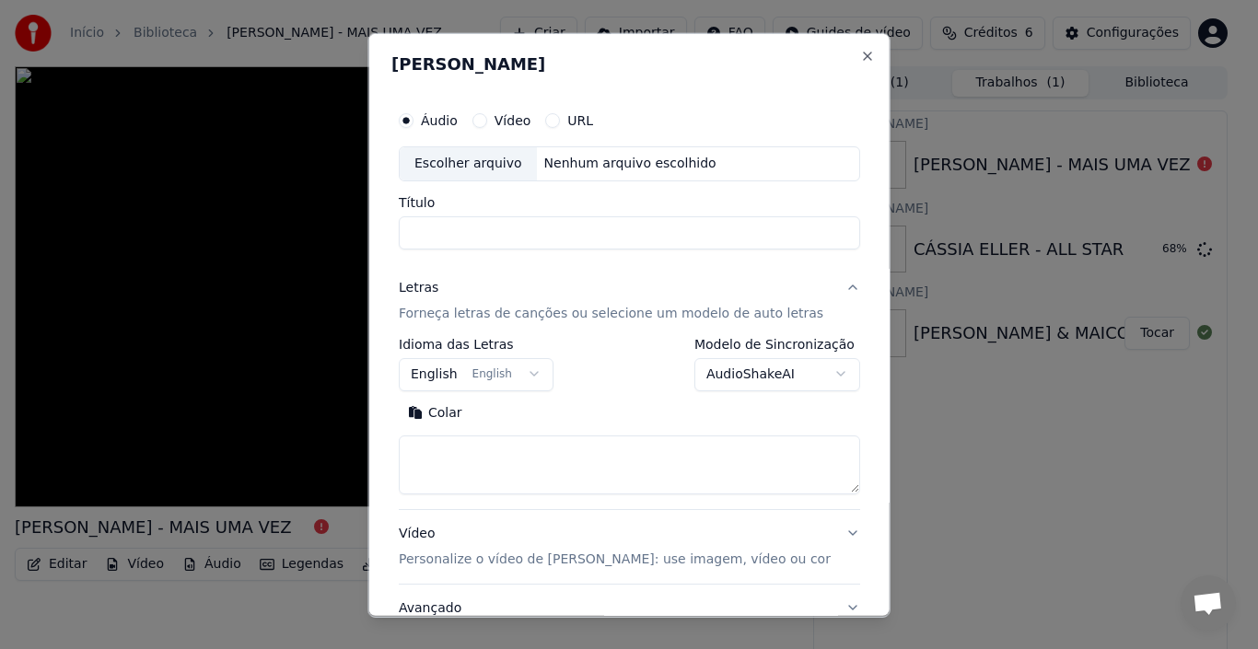
click at [486, 165] on div "Escolher arquivo" at bounding box center [468, 162] width 137 height 33
type input "**********"
click at [437, 412] on button "Colar" at bounding box center [435, 412] width 73 height 29
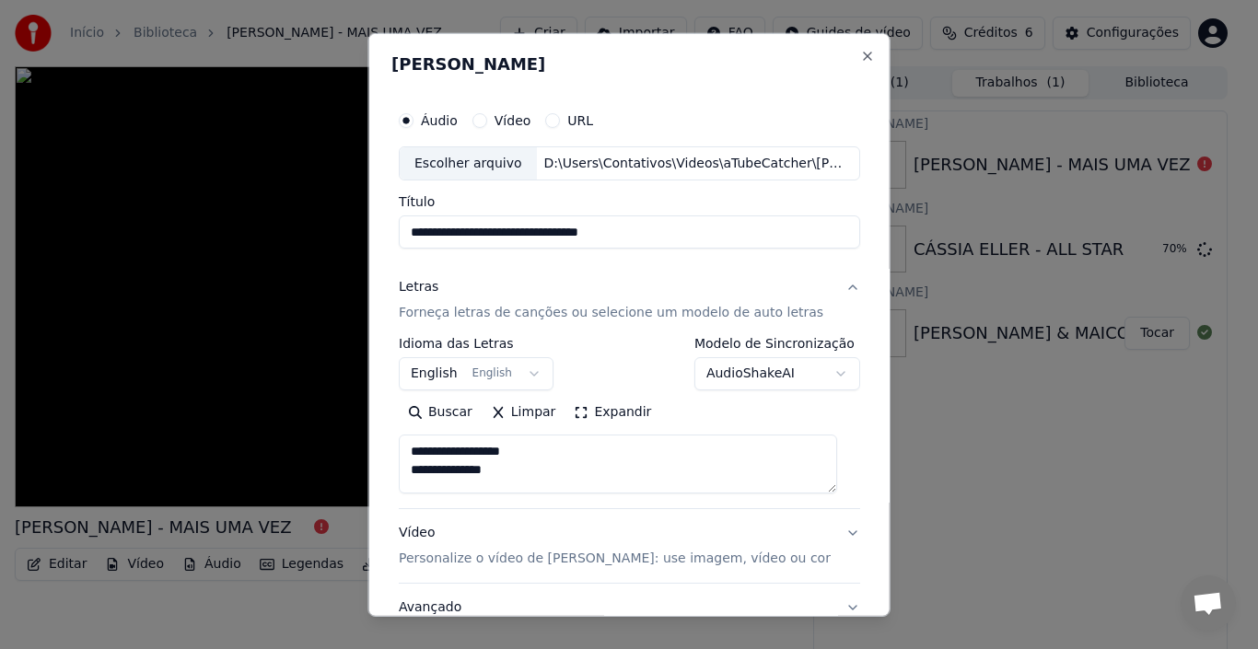
drag, startPoint x: 547, startPoint y: 470, endPoint x: 411, endPoint y: 446, distance: 138.4
click at [411, 446] on textarea at bounding box center [618, 464] width 438 height 59
click at [414, 484] on textarea at bounding box center [618, 464] width 438 height 59
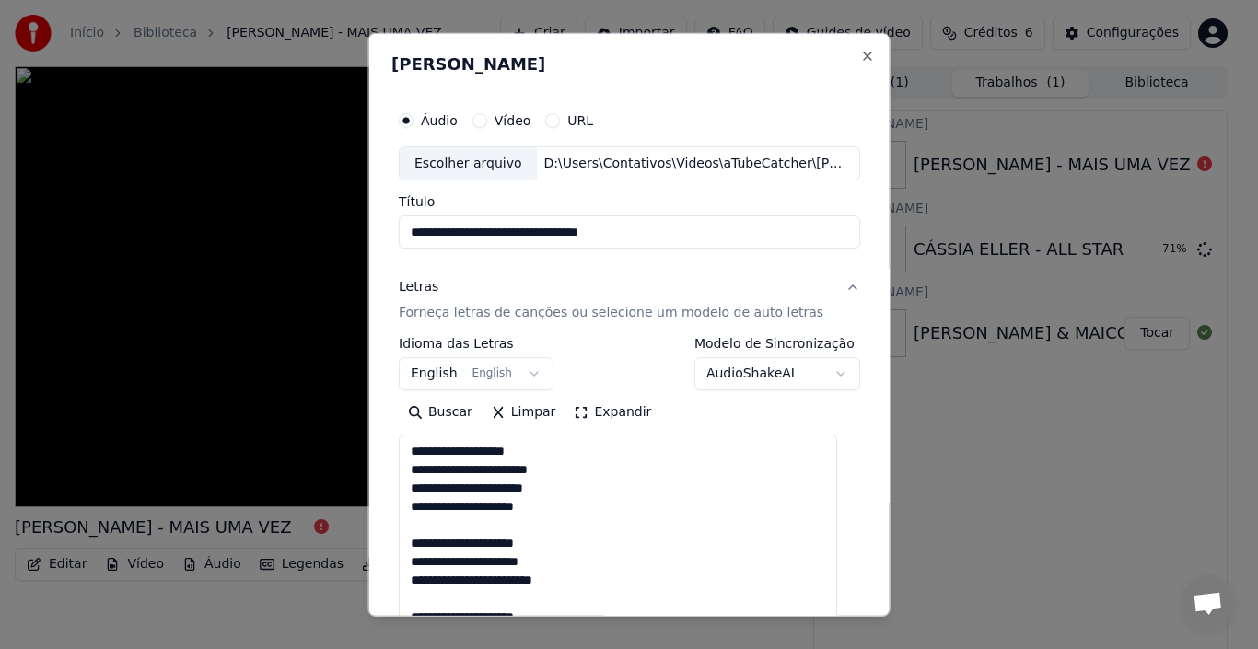
drag, startPoint x: 833, startPoint y: 492, endPoint x: 832, endPoint y: 629, distance: 137.2
click at [832, 629] on body "**********" at bounding box center [621, 324] width 1242 height 649
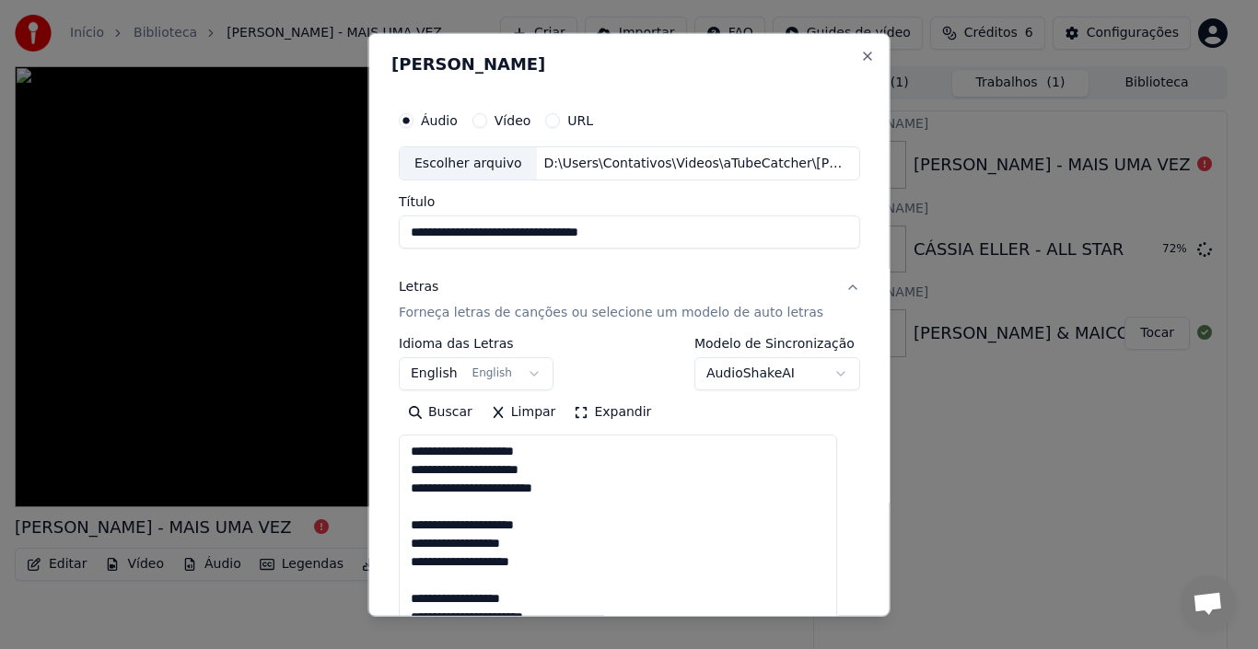
scroll to position [184, 0]
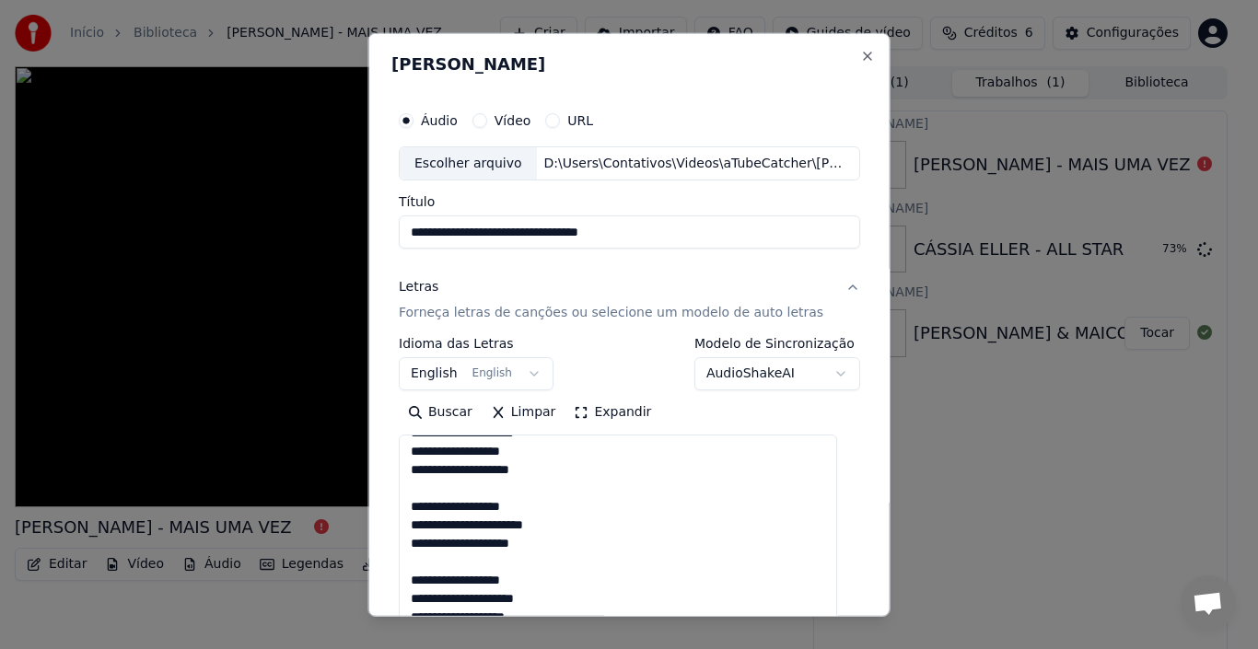
type textarea "**********"
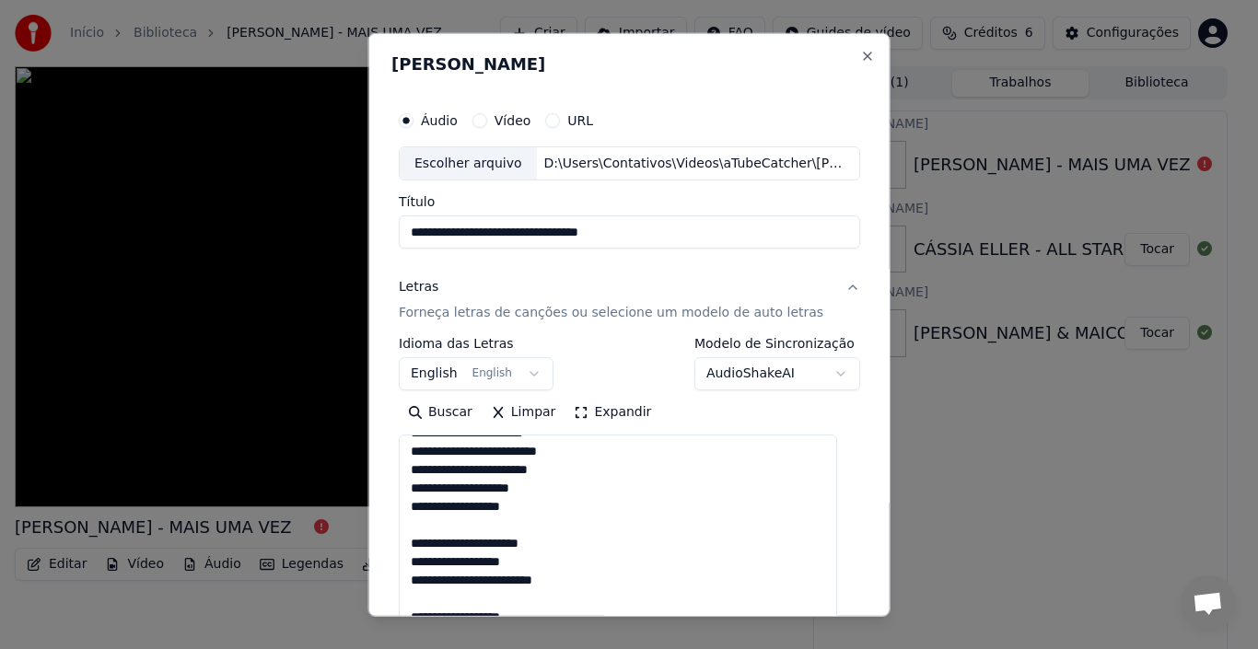
click at [599, 525] on textarea at bounding box center [618, 533] width 438 height 196
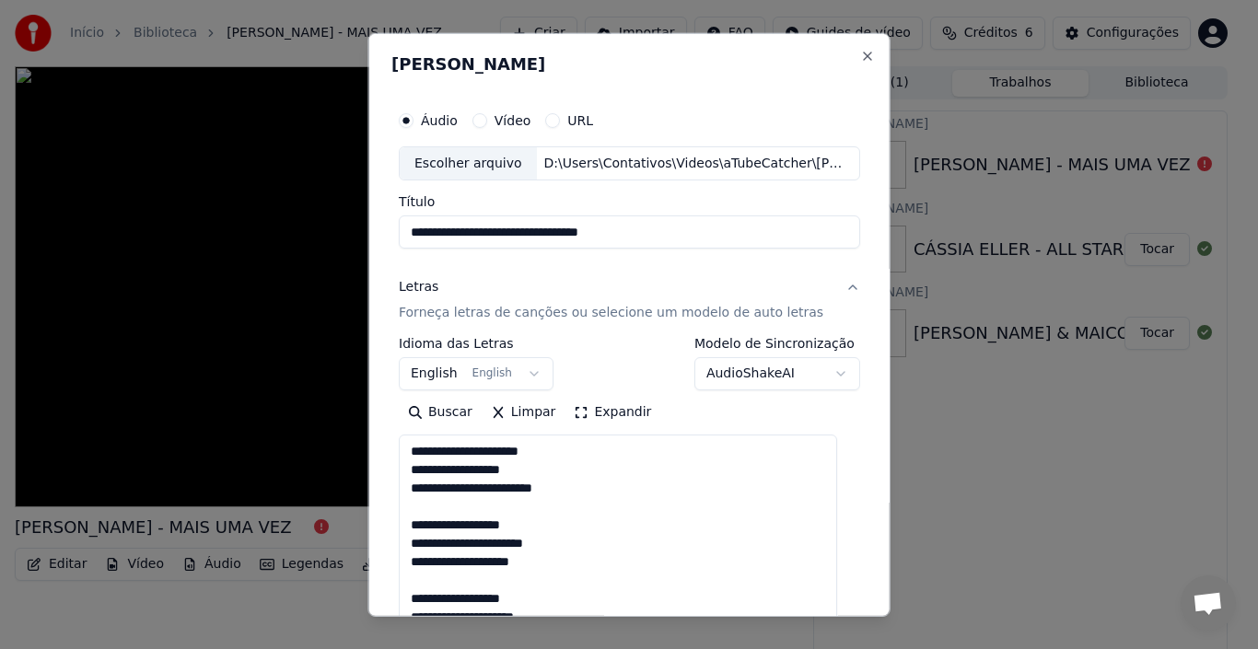
scroll to position [645, 0]
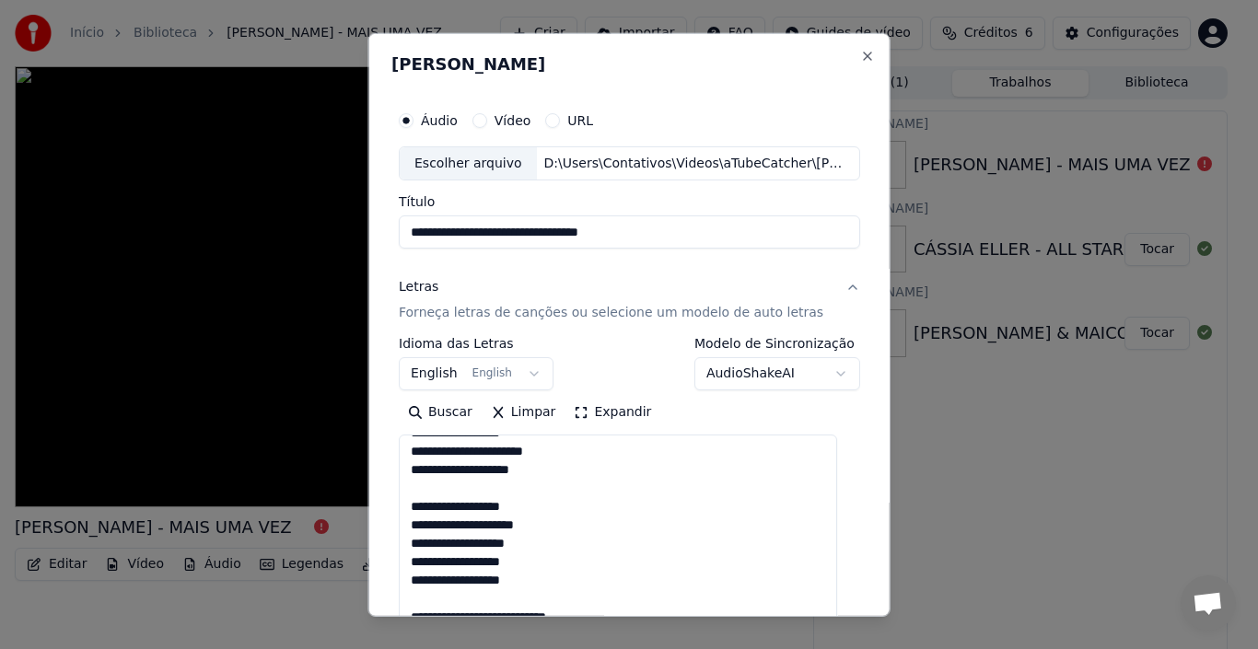
click at [450, 413] on button "Buscar" at bounding box center [440, 412] width 83 height 29
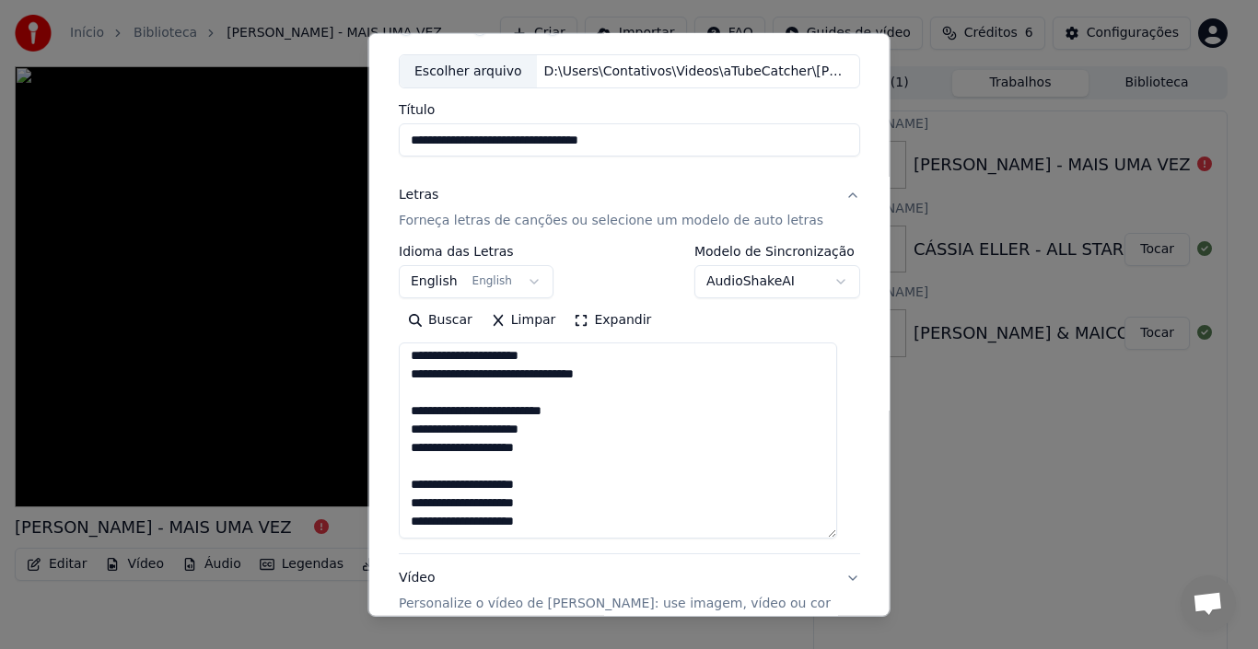
scroll to position [0, 0]
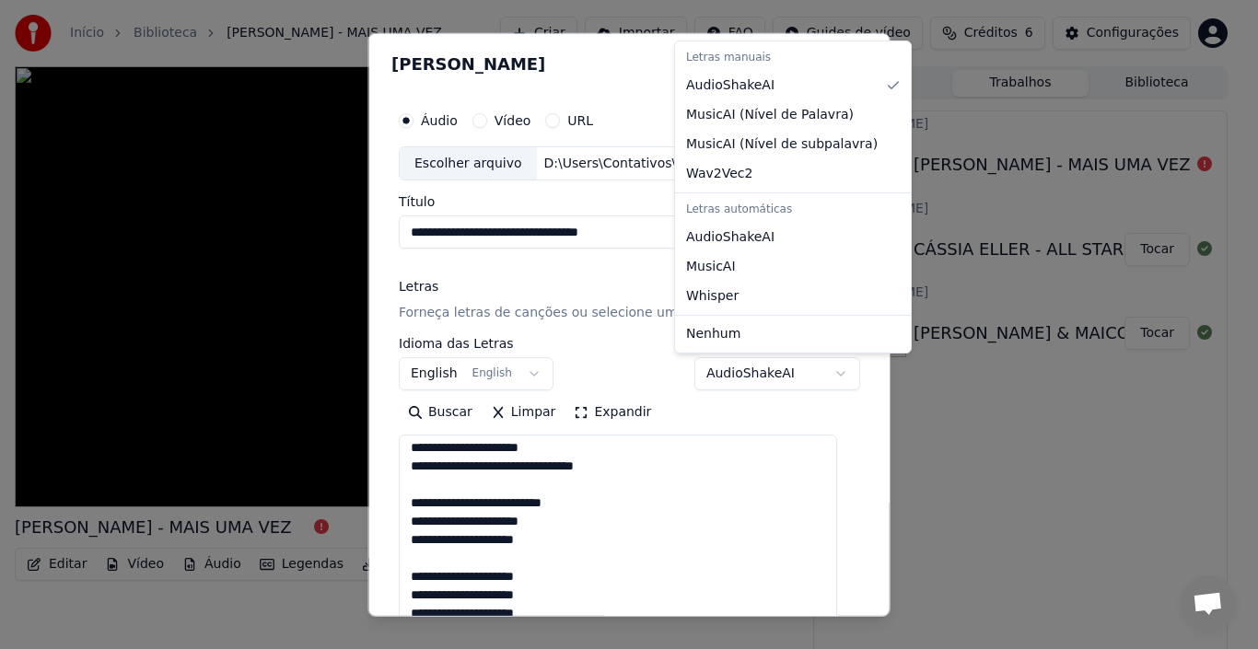
click at [819, 378] on body "**********" at bounding box center [621, 324] width 1242 height 649
click at [591, 356] on body "**********" at bounding box center [621, 324] width 1242 height 649
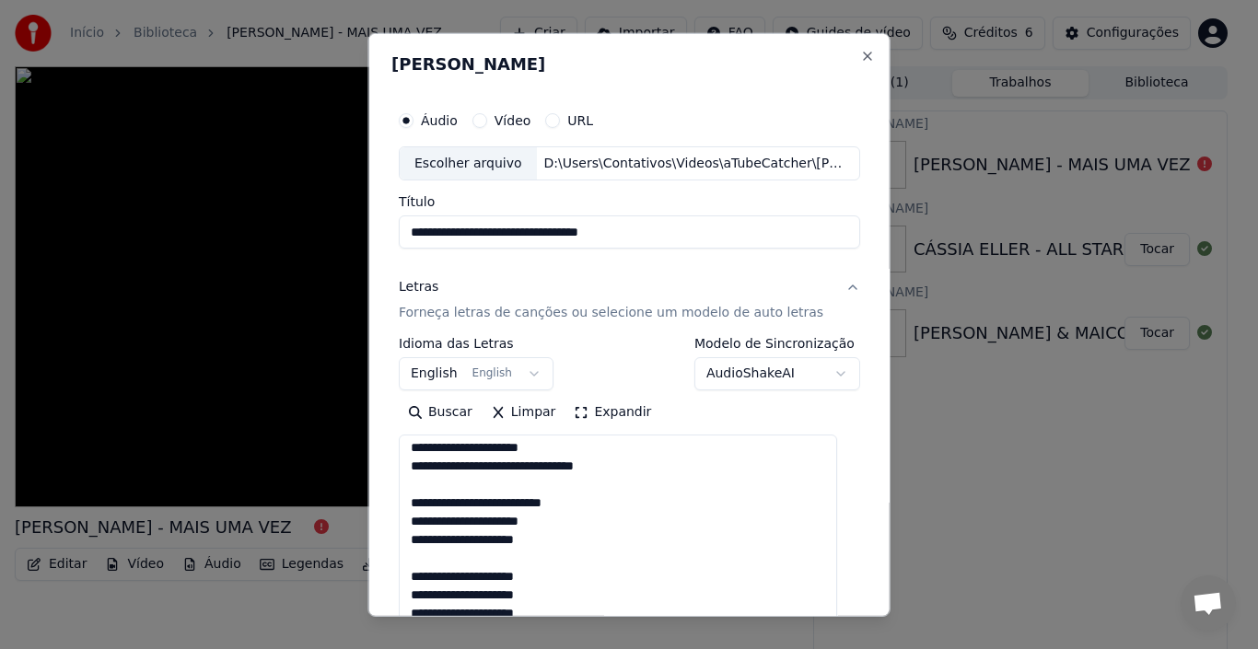
click at [592, 478] on textarea at bounding box center [618, 533] width 438 height 196
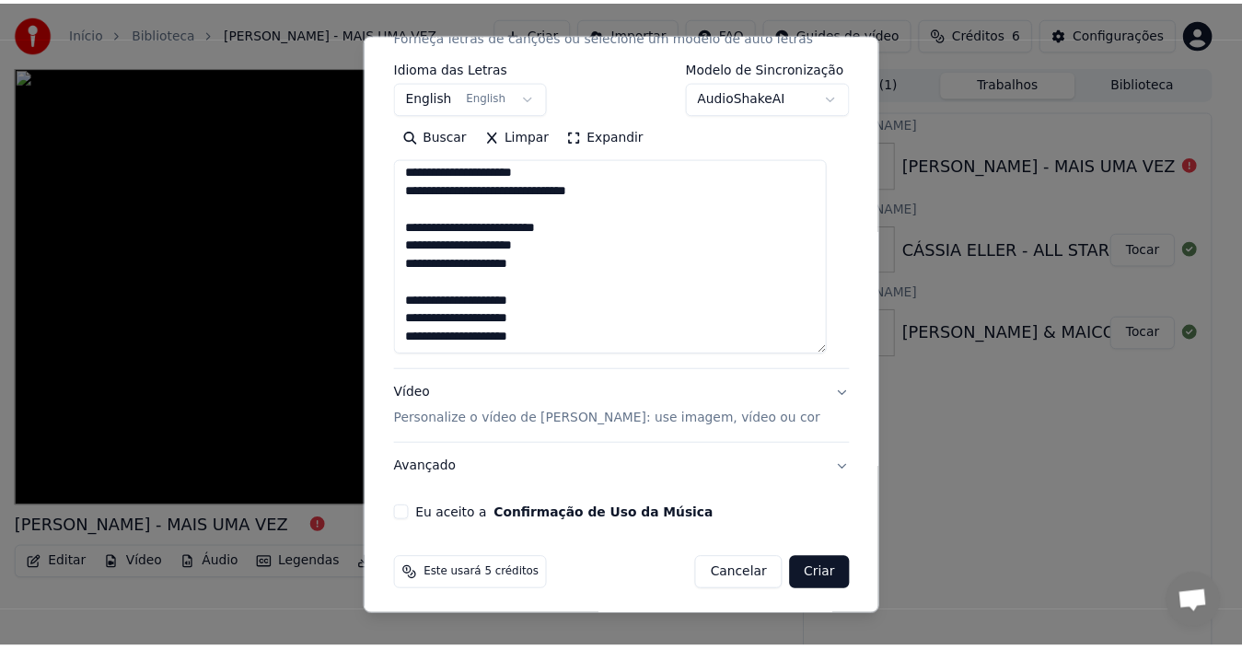
scroll to position [282, 0]
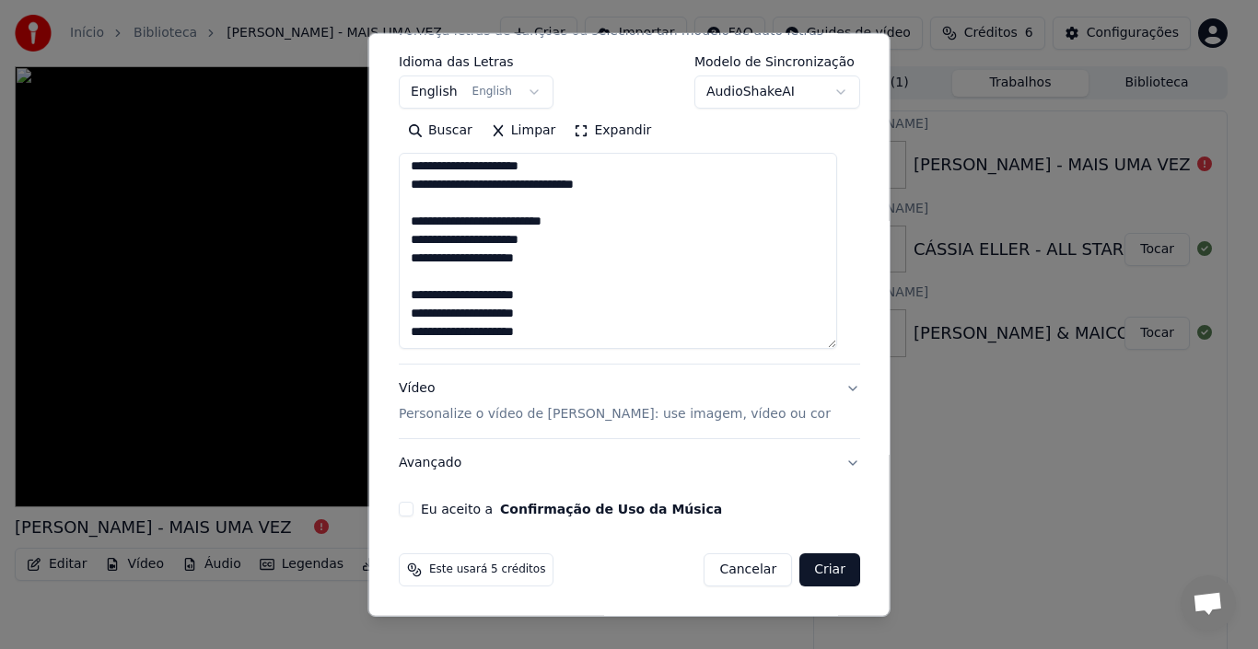
click at [418, 507] on div "Eu aceito a Confirmação de Uso da Música" at bounding box center [629, 509] width 461 height 15
click at [413, 510] on button "Eu aceito a Confirmação de Uso da Música" at bounding box center [406, 509] width 15 height 15
click at [801, 567] on button "Criar" at bounding box center [829, 569] width 61 height 33
select select "**"
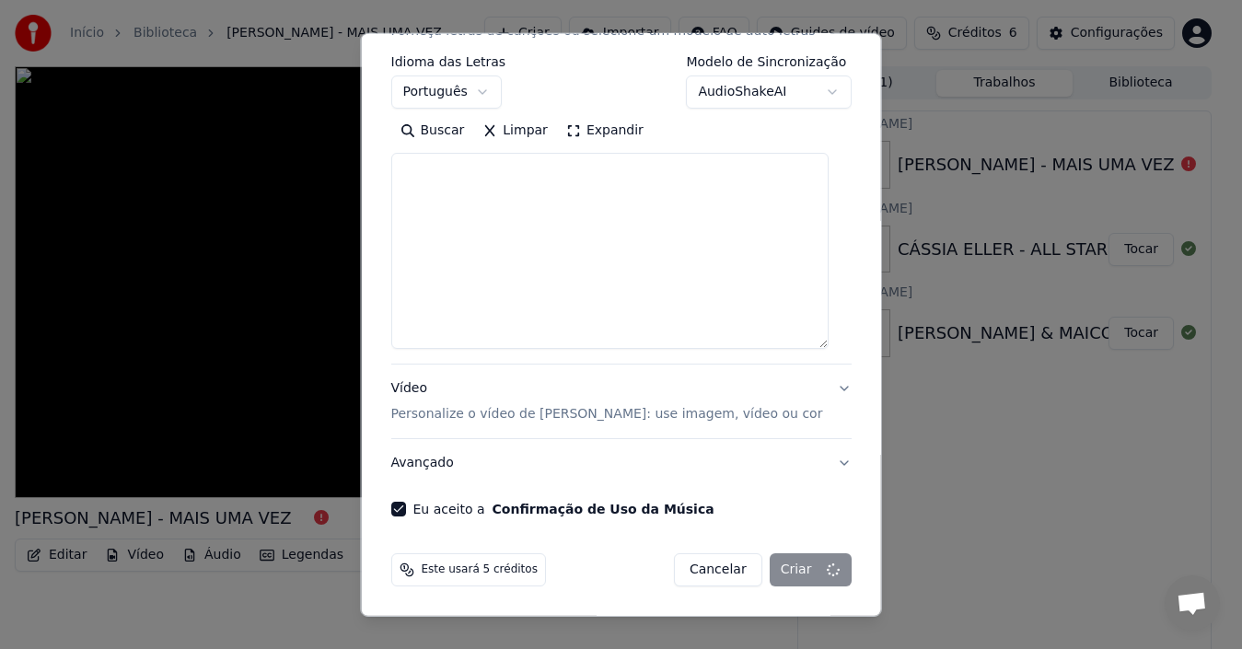
select select
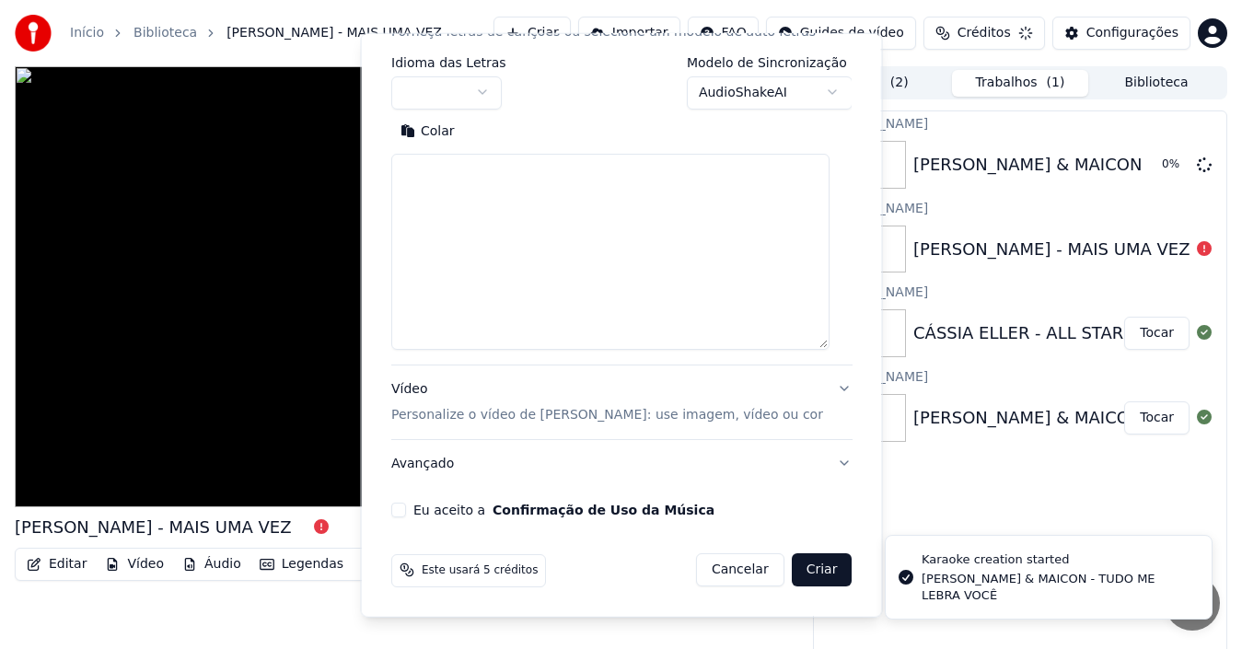
scroll to position [0, 0]
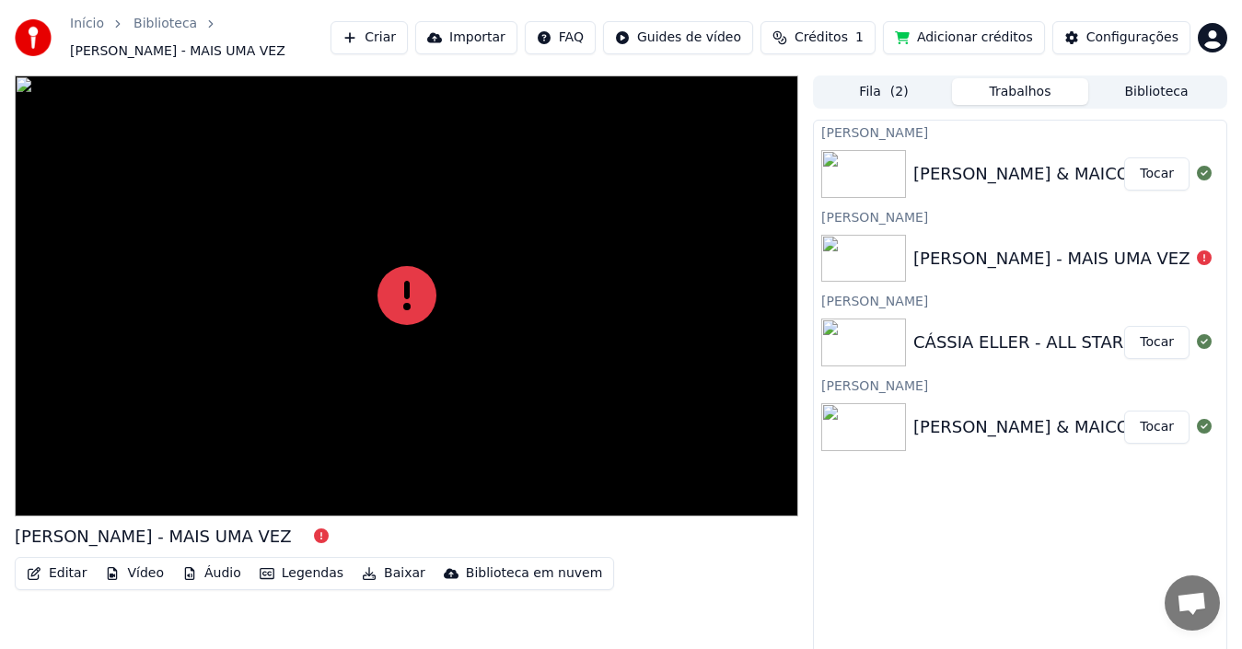
click at [1146, 174] on button "Tocar" at bounding box center [1156, 173] width 65 height 33
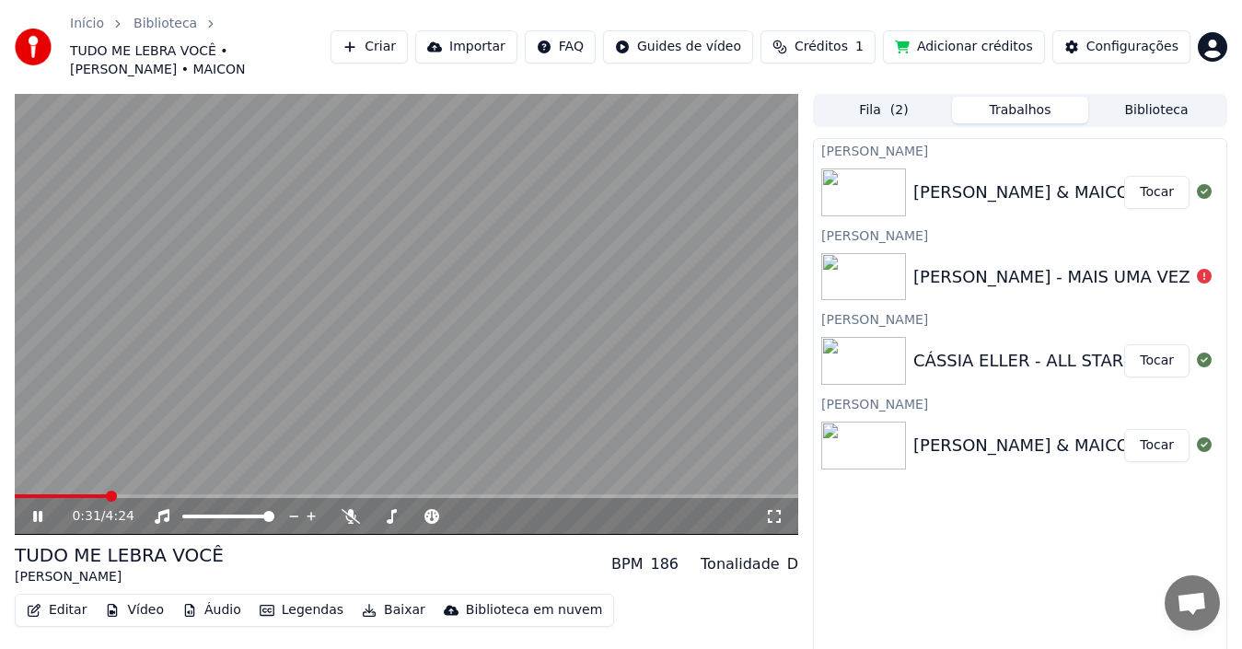
click at [107, 491] on span at bounding box center [111, 496] width 11 height 11
drag, startPoint x: 125, startPoint y: 479, endPoint x: 167, endPoint y: 482, distance: 41.5
click at [167, 482] on div "Instrumental Instrumental" at bounding box center [167, 469] width 93 height 26
click at [169, 476] on div "Instrumental Instrumental" at bounding box center [167, 469] width 93 height 26
click at [167, 491] on span at bounding box center [169, 496] width 11 height 11
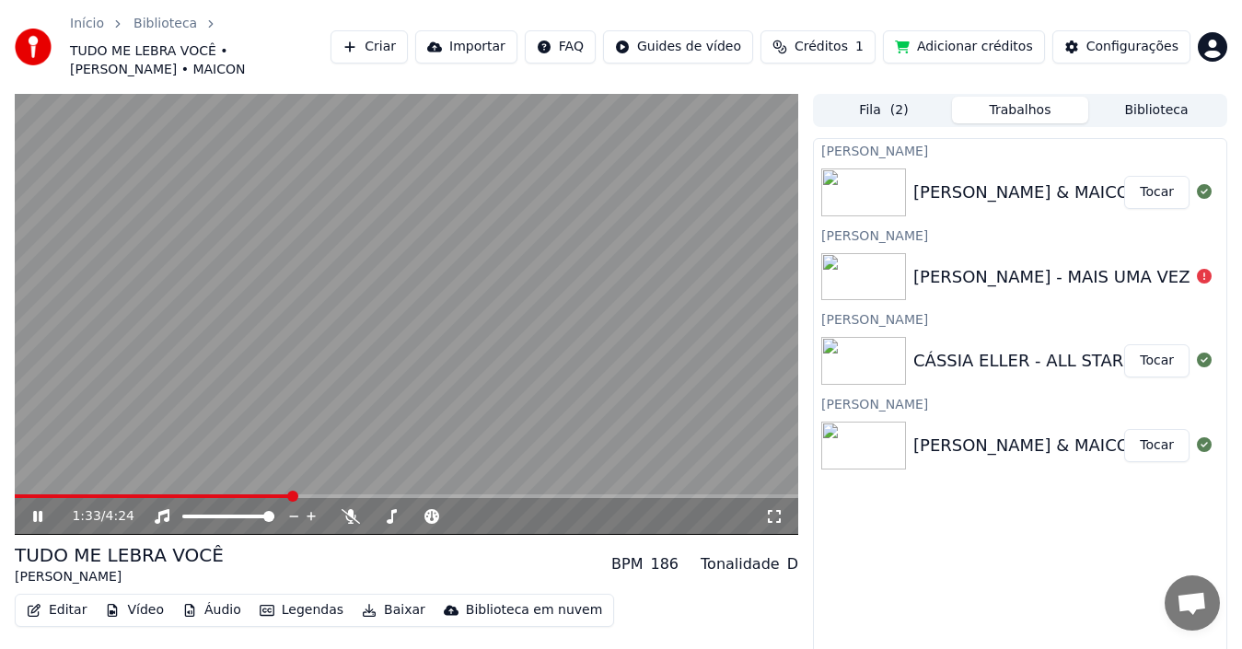
scroll to position [29, 0]
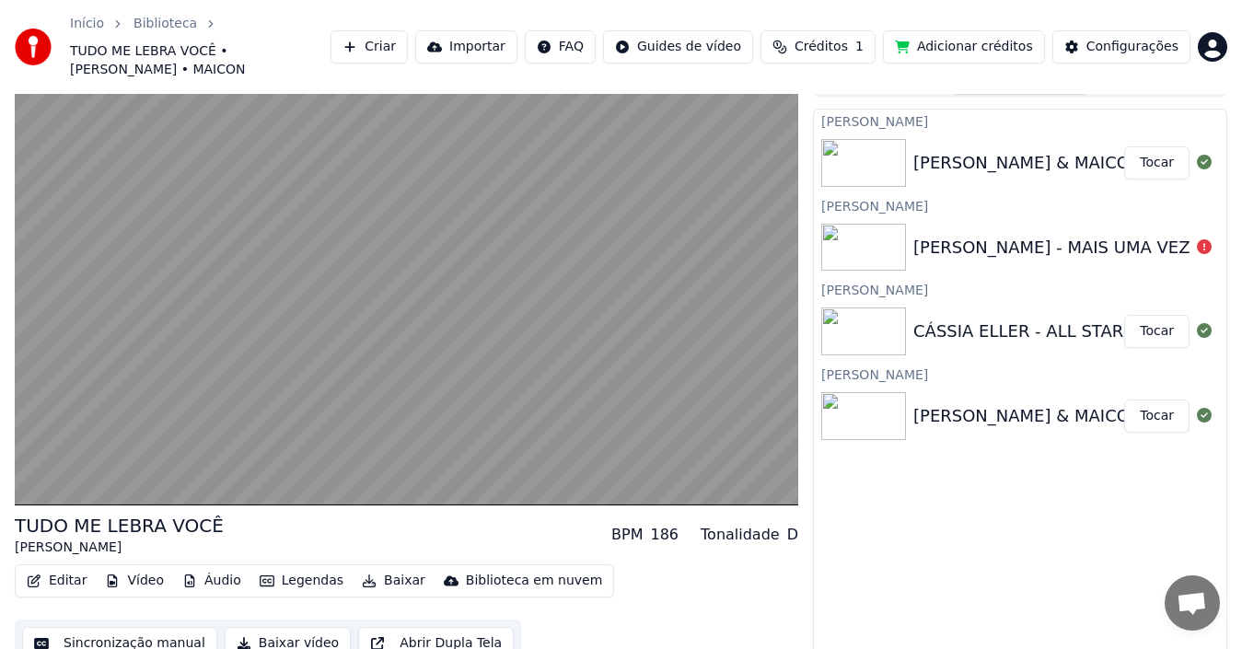
click at [994, 319] on div "CÁSSIA ELLER - ALL STAR" at bounding box center [1018, 332] width 210 height 26
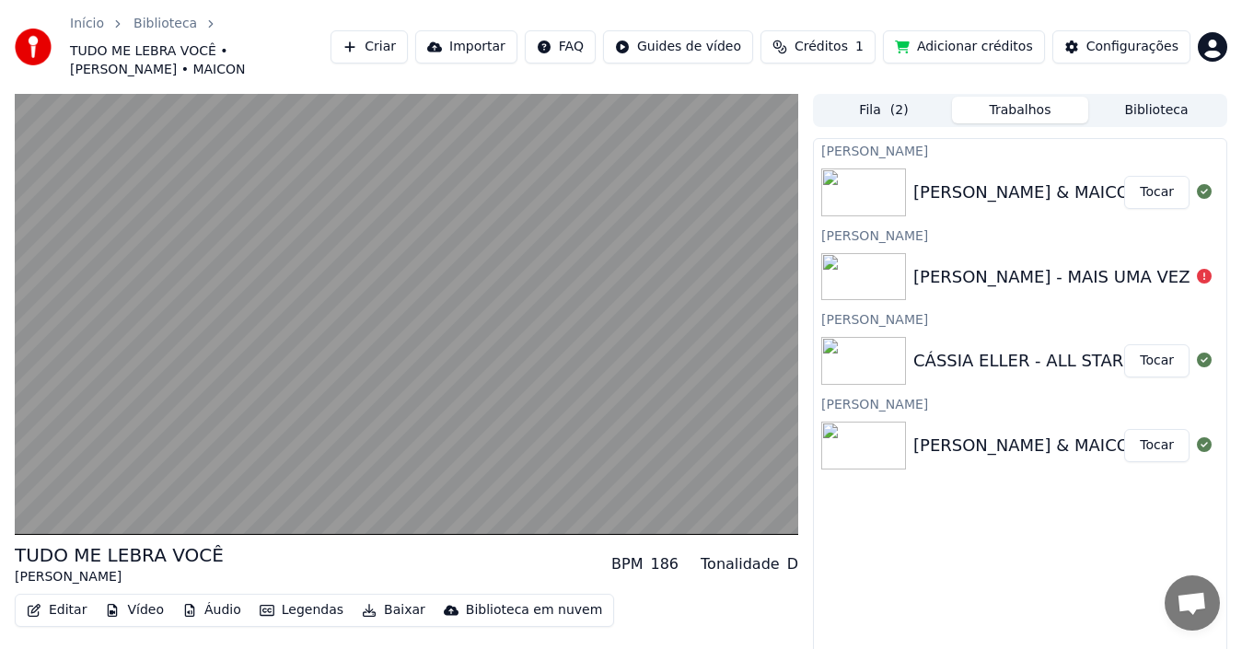
click at [886, 98] on button "Fila ( 2 )" at bounding box center [884, 110] width 136 height 27
click at [1001, 98] on button "Trabalhos" at bounding box center [1020, 110] width 136 height 27
click at [979, 348] on div "CÁSSIA ELLER - ALL STAR" at bounding box center [1018, 361] width 210 height 26
click at [885, 345] on img at bounding box center [863, 361] width 85 height 48
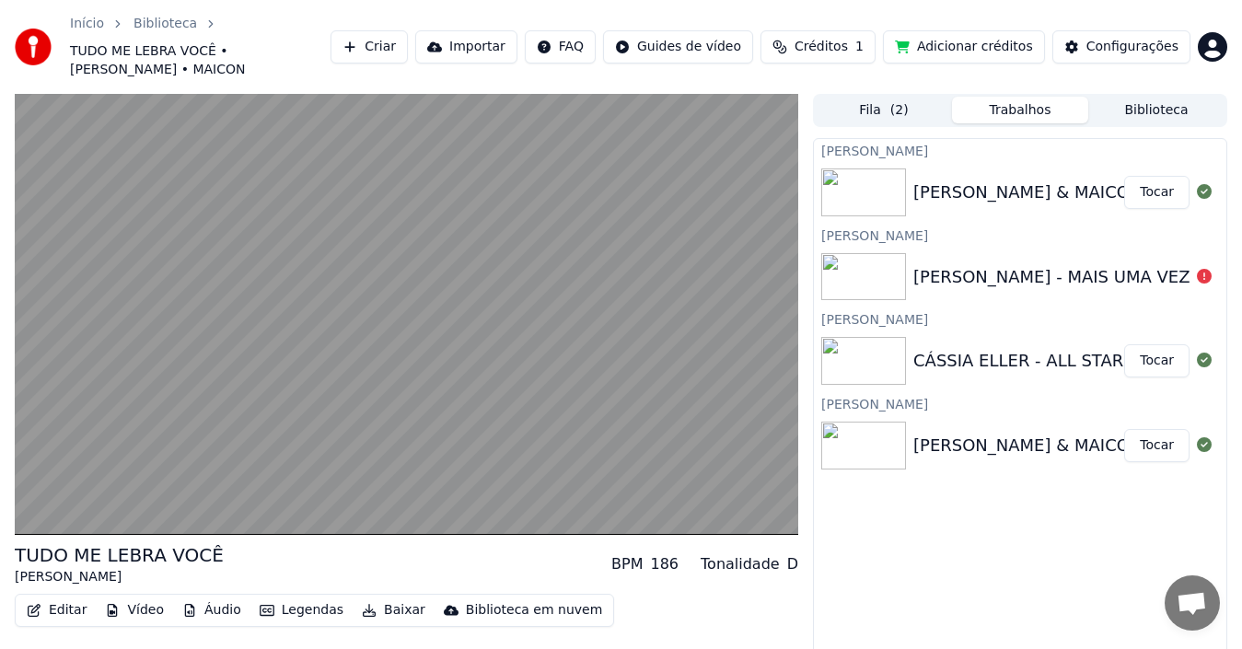
drag, startPoint x: 973, startPoint y: 343, endPoint x: 960, endPoint y: 300, distance: 44.6
click at [973, 348] on div "CÁSSIA ELLER - ALL STAR" at bounding box center [1018, 361] width 210 height 26
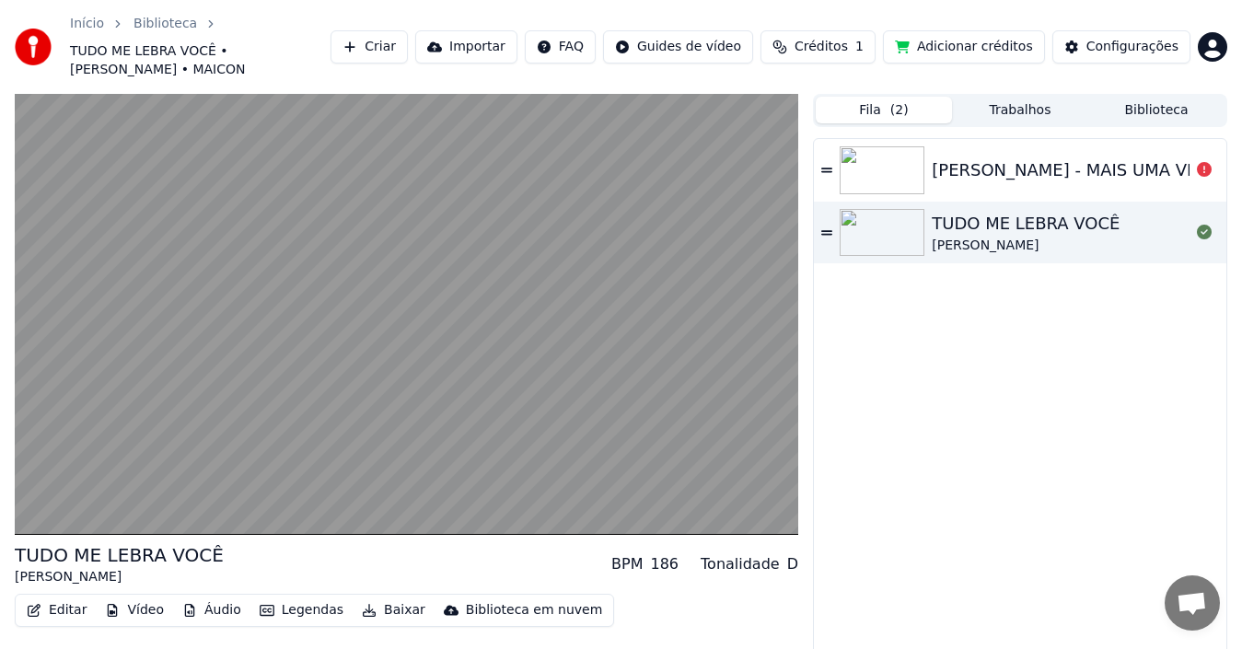
click at [894, 101] on span "( 2 )" at bounding box center [899, 110] width 18 height 18
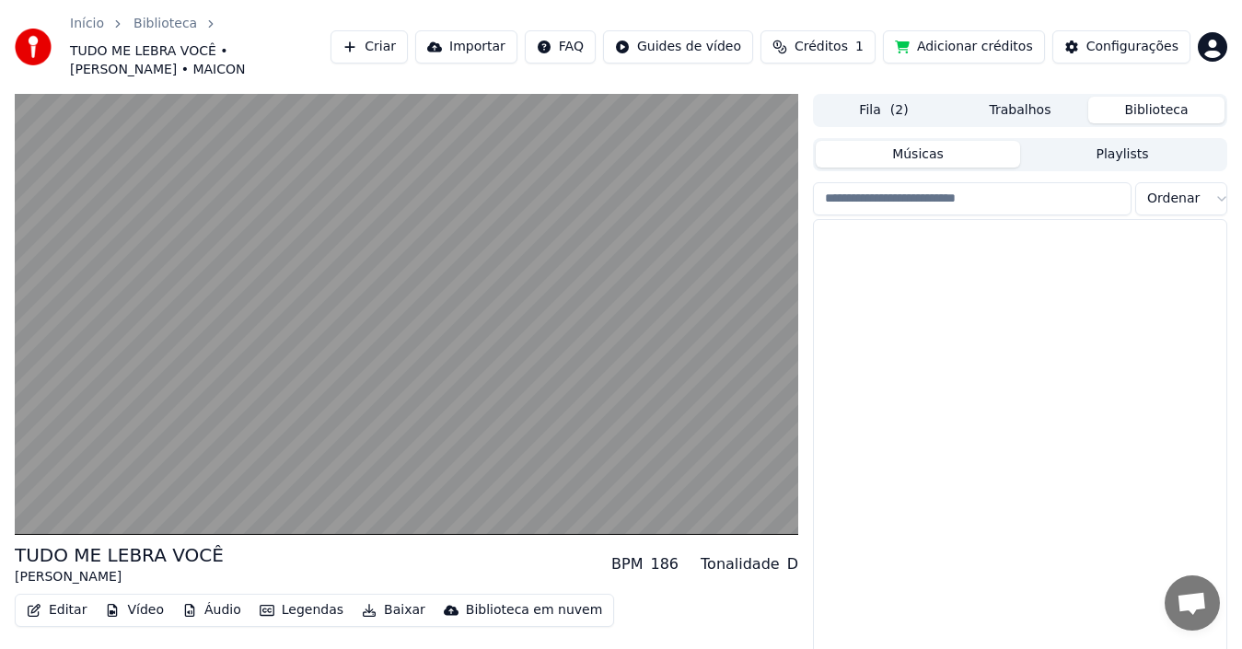
click at [1134, 99] on button "Biblioteca" at bounding box center [1156, 110] width 136 height 27
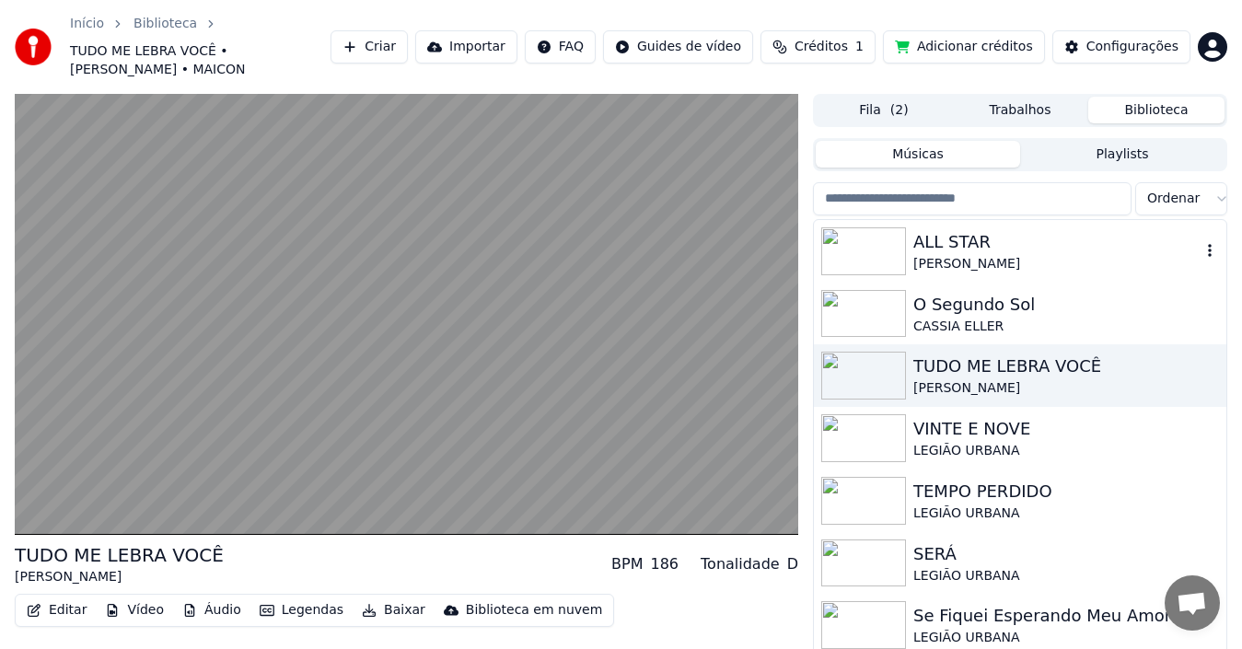
click at [960, 255] on div "[PERSON_NAME]" at bounding box center [1056, 264] width 287 height 18
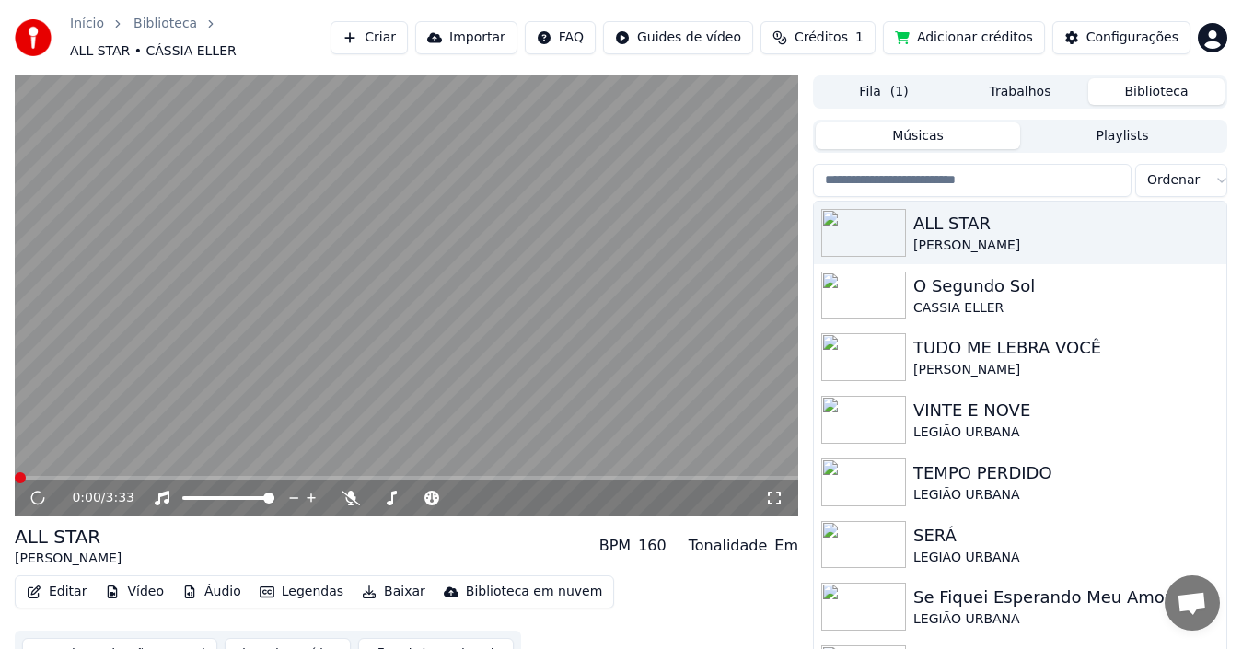
scroll to position [29, 0]
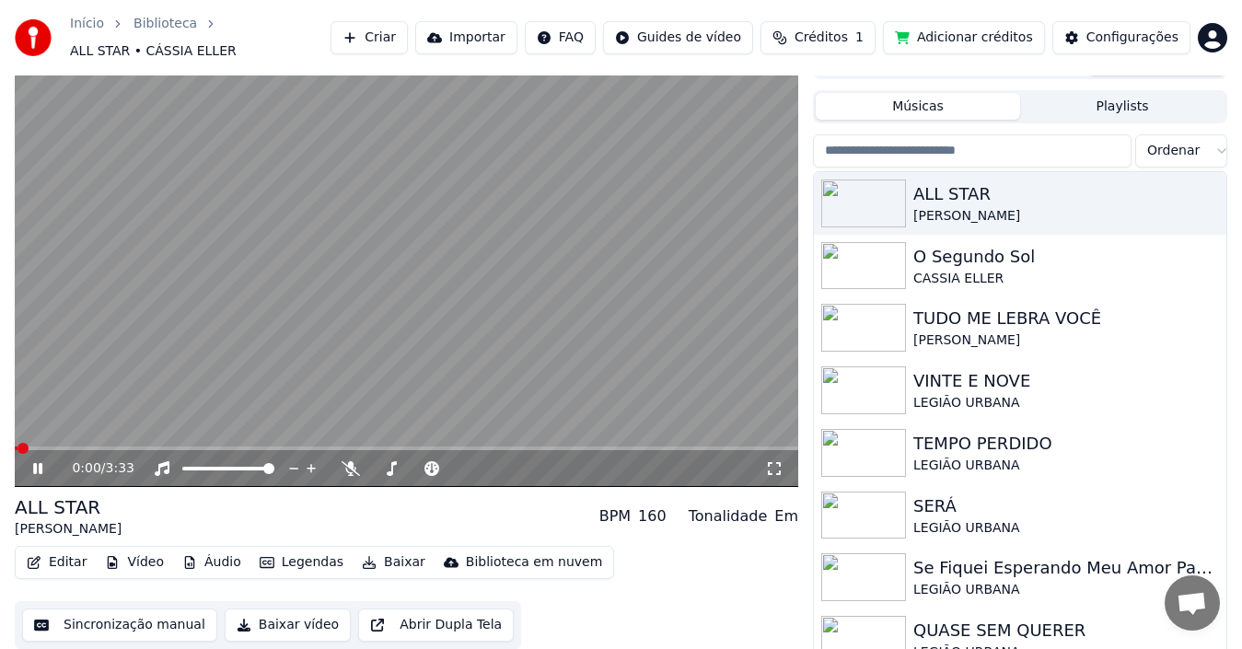
click at [285, 610] on button "Baixar vídeo" at bounding box center [288, 625] width 126 height 33
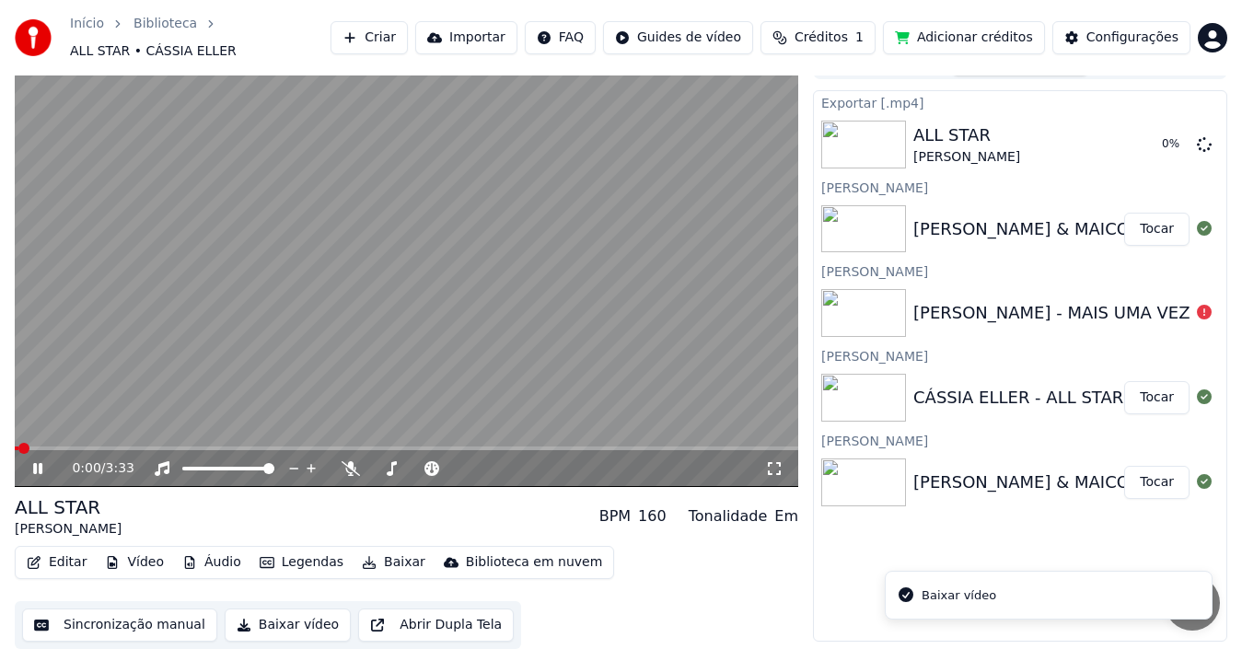
scroll to position [20, 0]
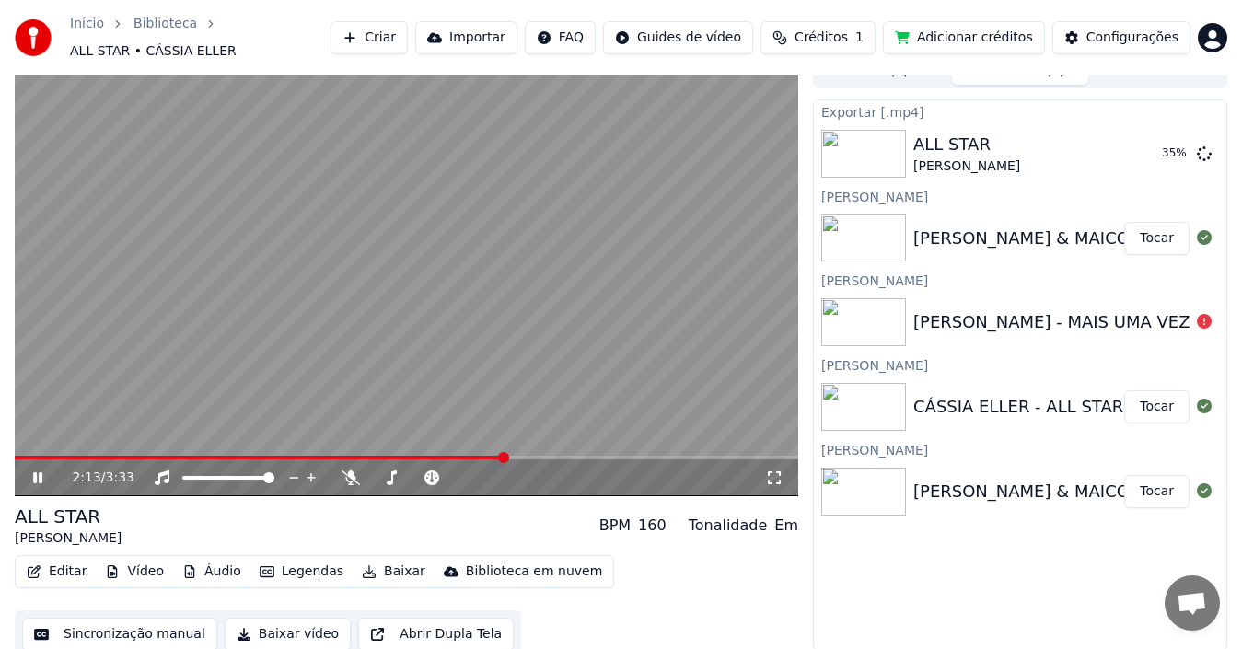
click at [43, 471] on icon at bounding box center [50, 478] width 42 height 15
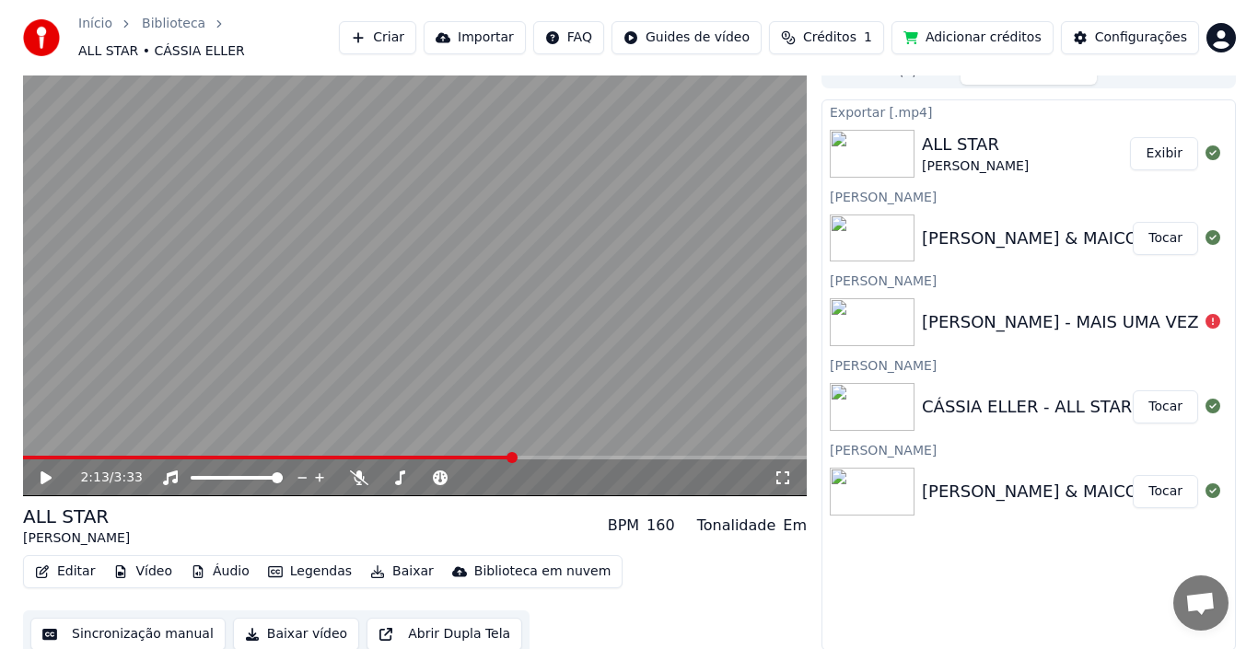
scroll to position [0, 0]
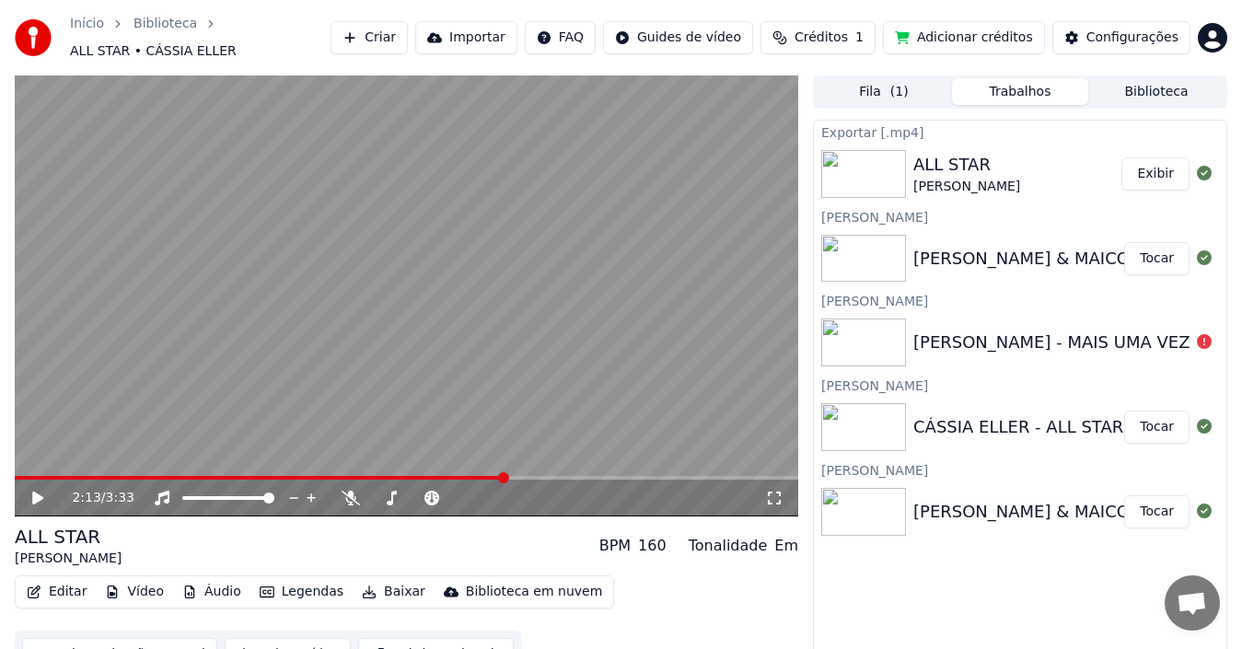
click at [1222, 41] on html "Início Biblioteca ALL STAR • CÁSSIA ELLER Criar Importar FAQ Guides de vídeo Cr…" at bounding box center [621, 324] width 1242 height 649
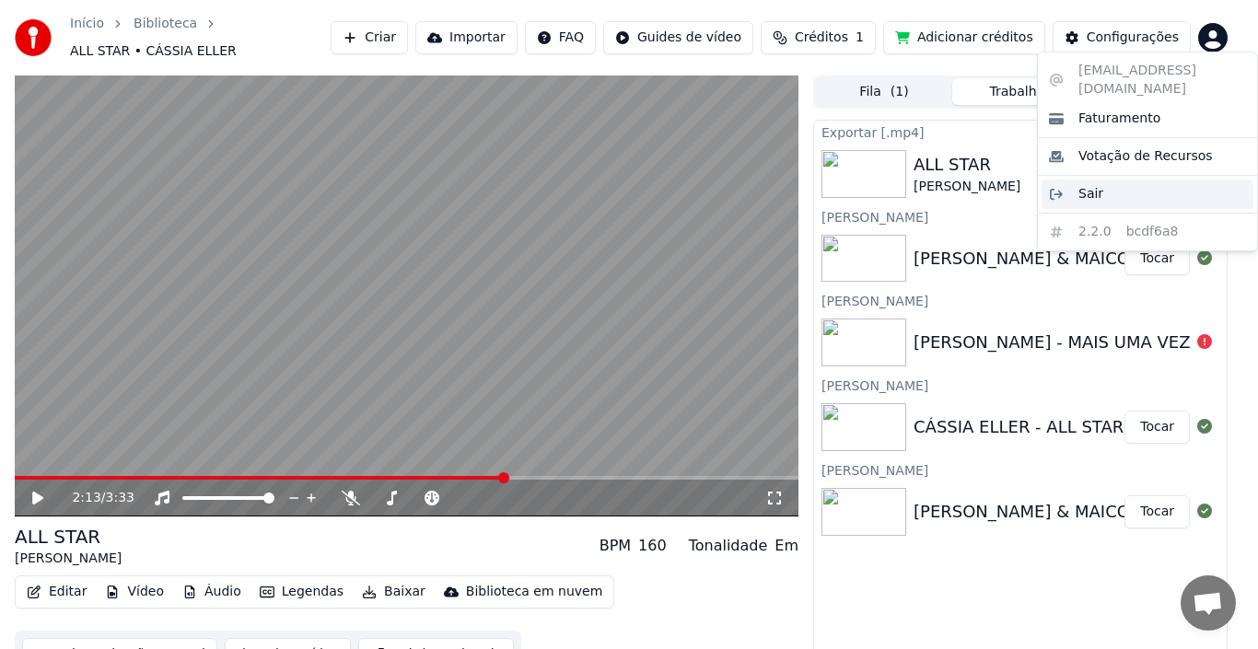
click at [1095, 185] on span "Sair" at bounding box center [1090, 194] width 25 height 18
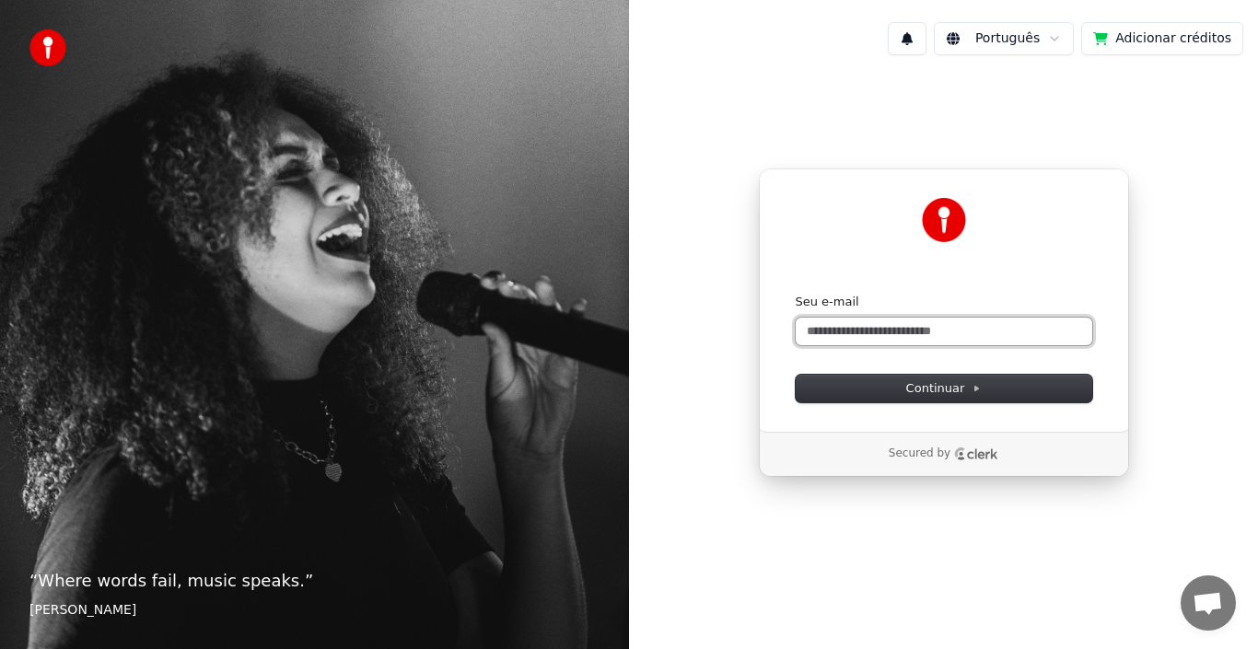
click at [827, 333] on input "Seu e-mail" at bounding box center [944, 332] width 297 height 28
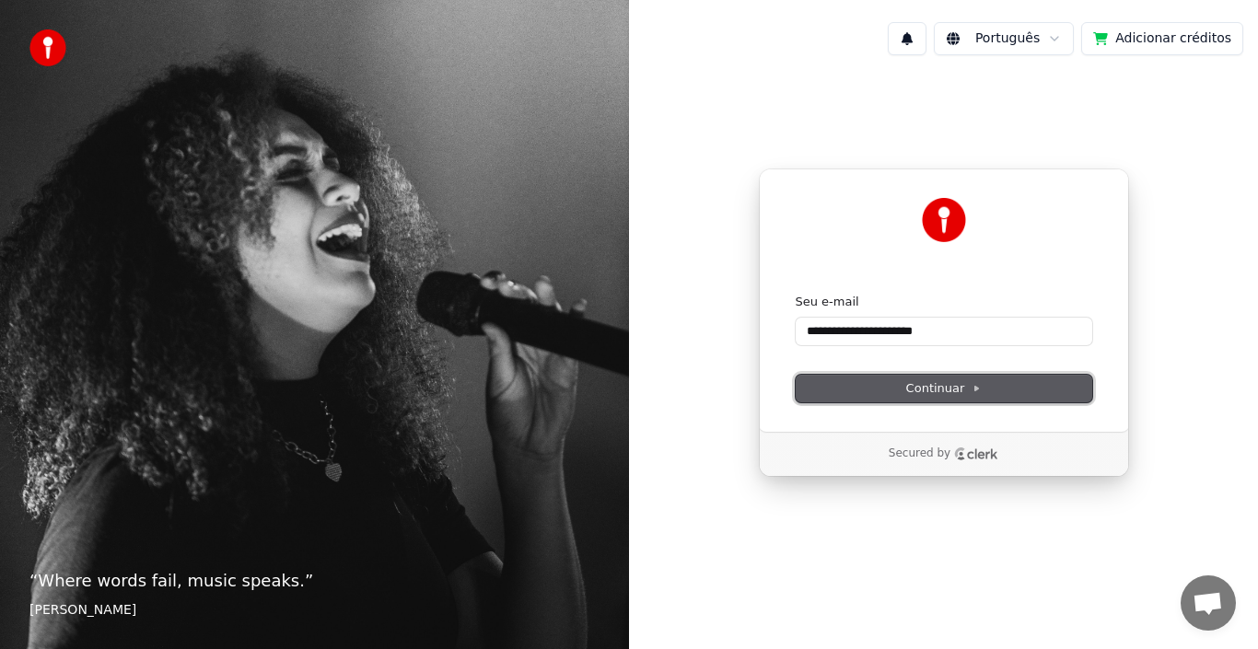
click at [888, 383] on button "Continuar" at bounding box center [944, 389] width 297 height 28
type input "**********"
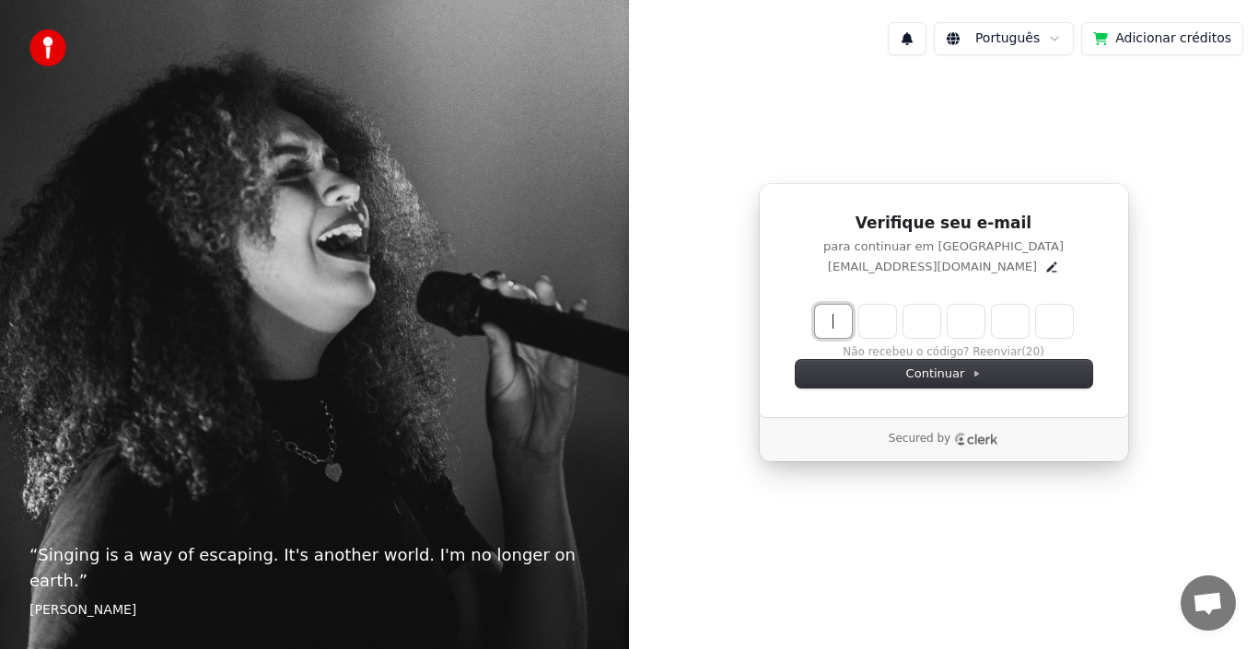
click at [823, 328] on input "Enter verification code" at bounding box center [944, 321] width 258 height 33
type input "******"
